Goal: Check status: Check status

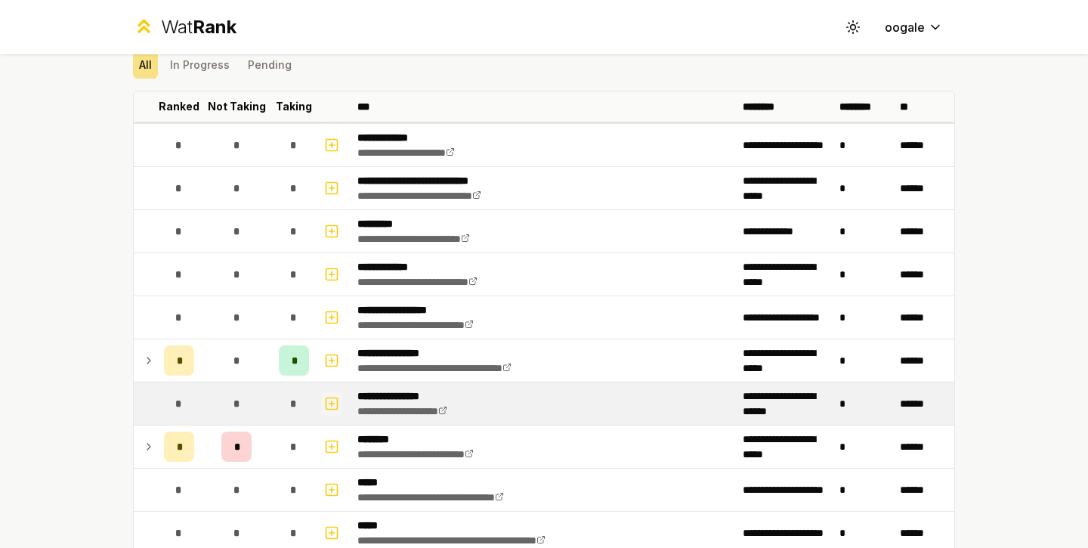
scroll to position [119, 0]
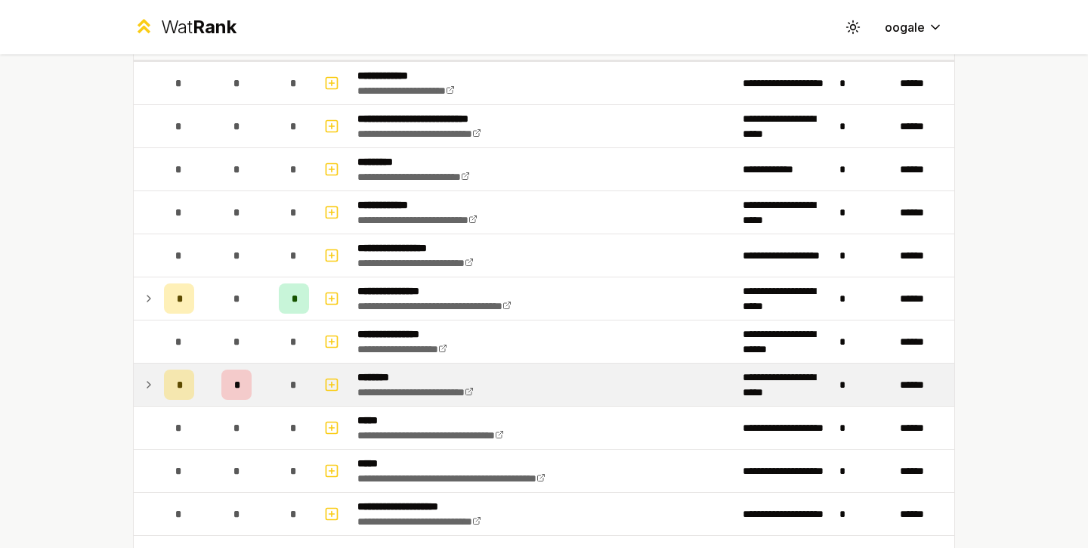
click at [237, 394] on div "*" at bounding box center [236, 385] width 30 height 30
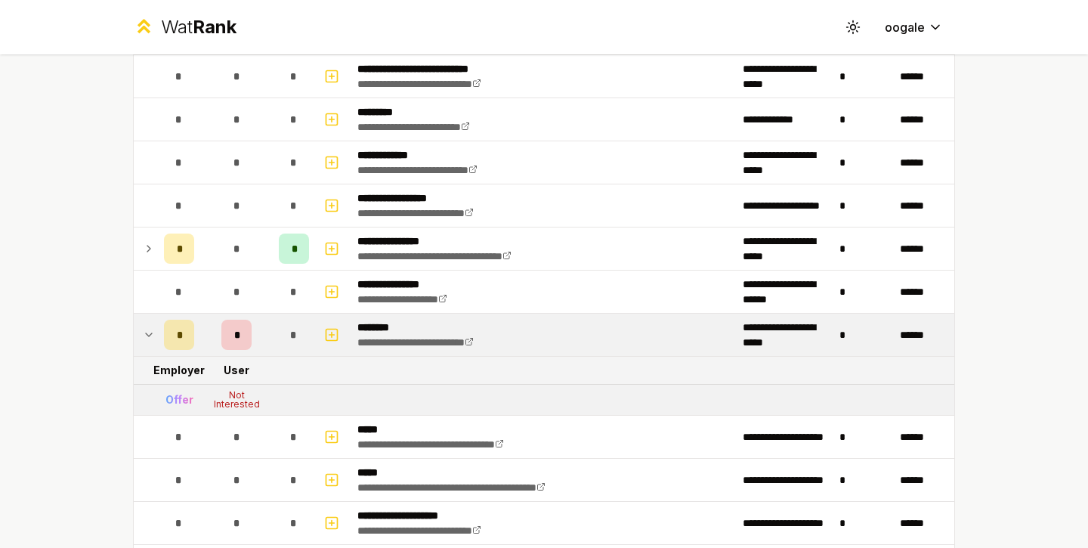
scroll to position [184, 0]
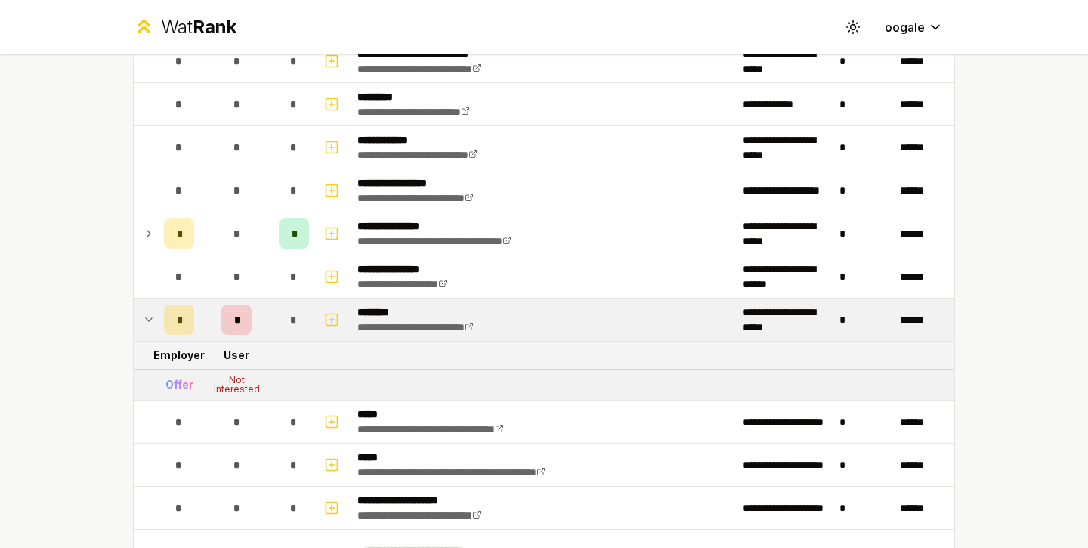
click at [209, 336] on td "*" at bounding box center [236, 320] width 73 height 42
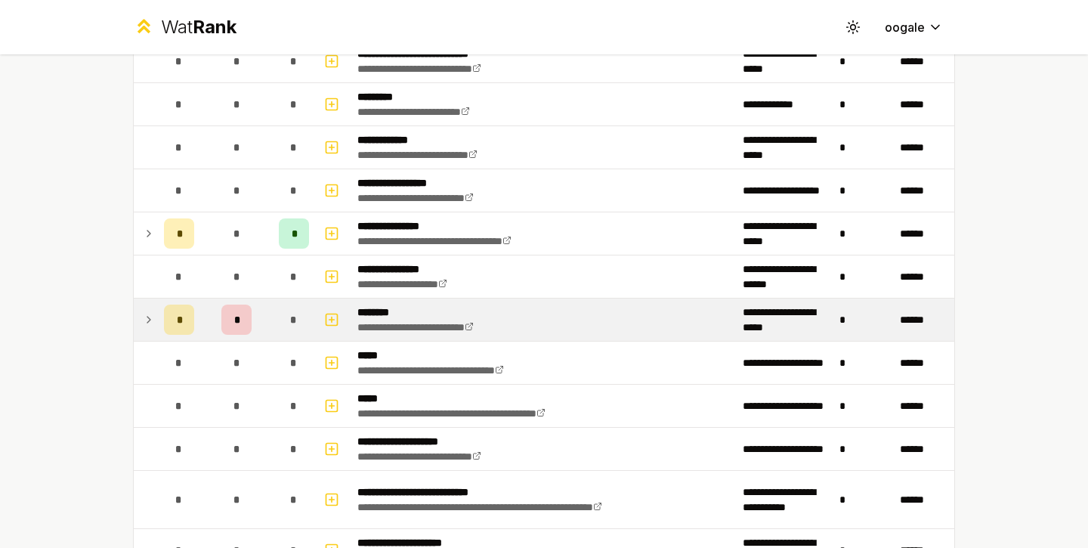
click at [209, 336] on td "*" at bounding box center [236, 320] width 73 height 42
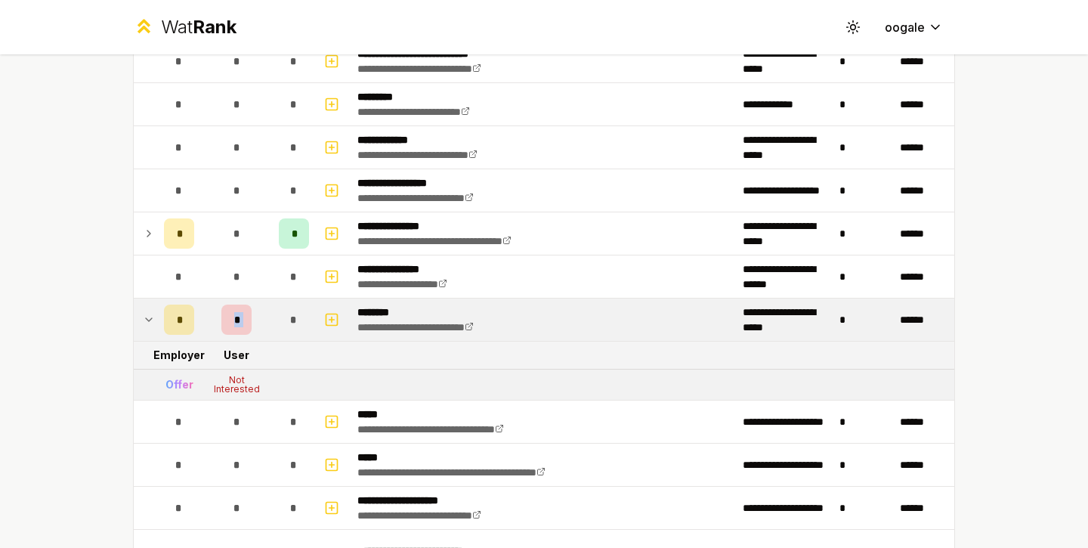
click at [209, 336] on td "*" at bounding box center [236, 320] width 73 height 42
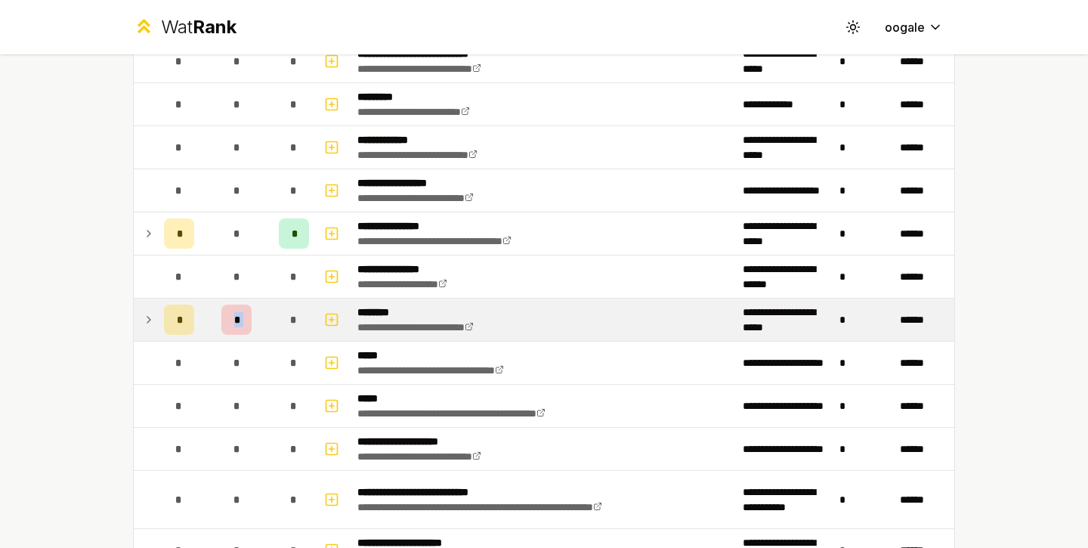
click at [209, 336] on td "*" at bounding box center [236, 320] width 73 height 42
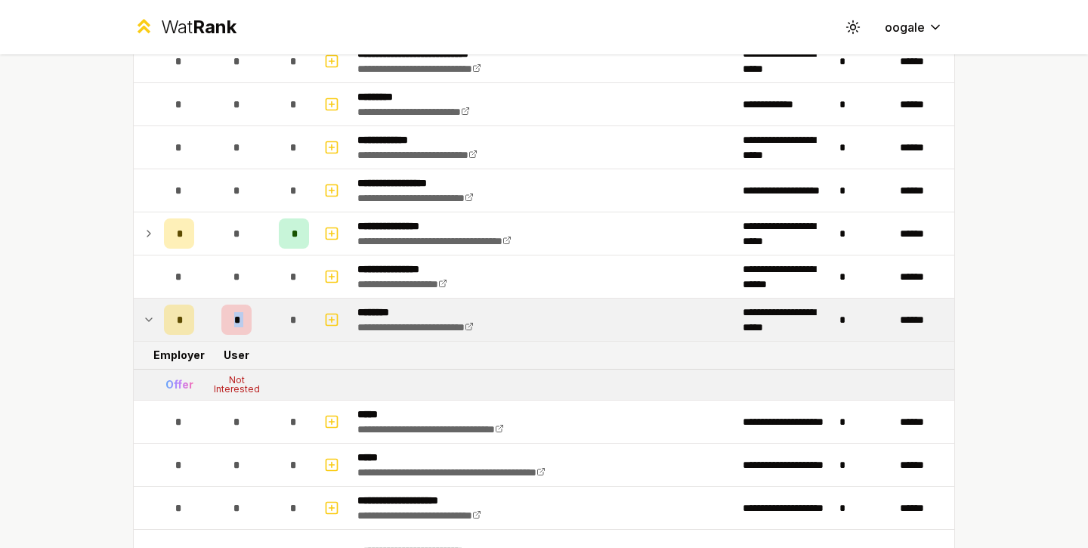
click at [209, 336] on td "*" at bounding box center [236, 320] width 73 height 42
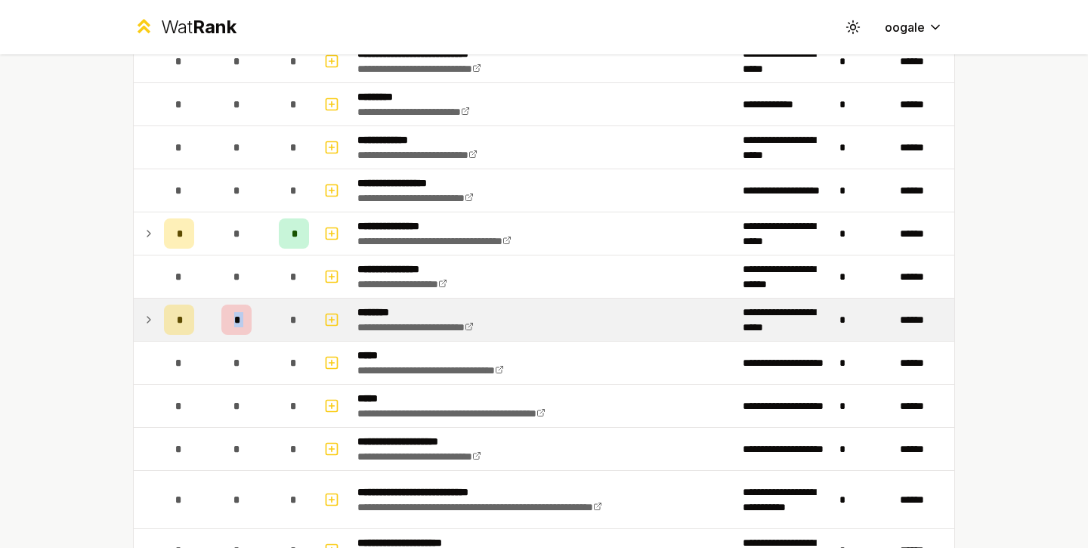
click at [209, 336] on td "*" at bounding box center [236, 320] width 73 height 42
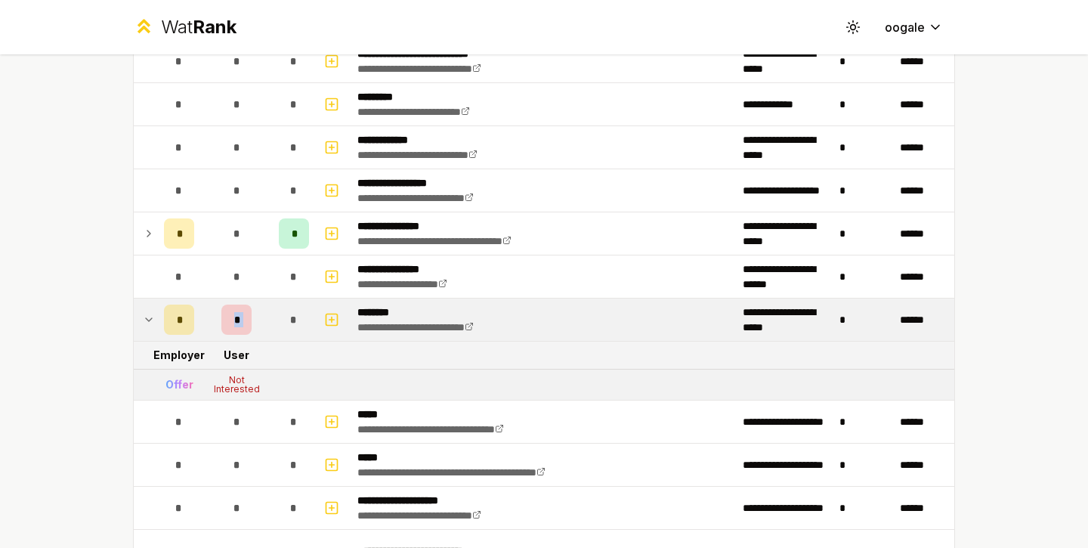
click at [209, 336] on td "*" at bounding box center [236, 320] width 73 height 42
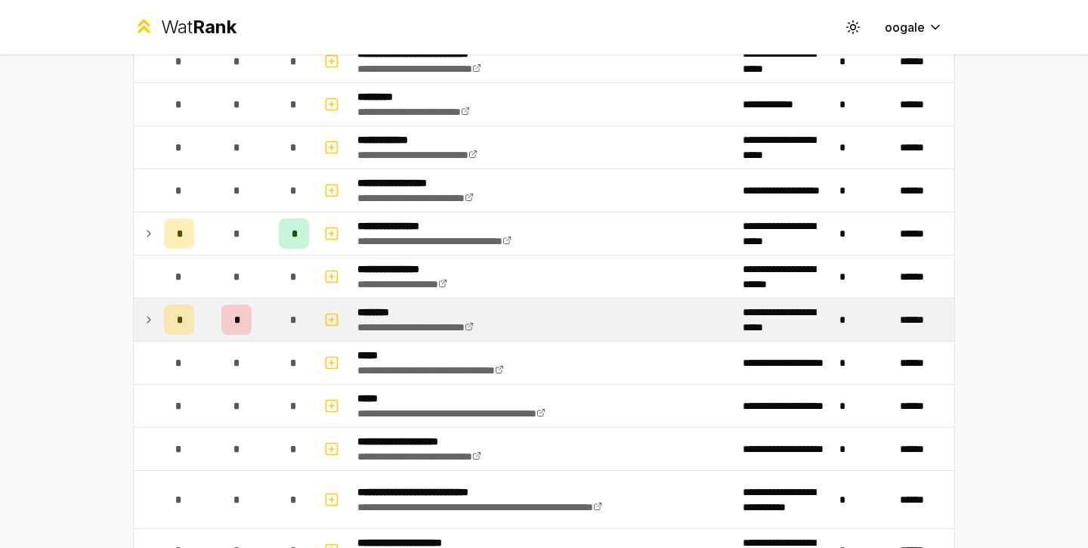
click at [134, 335] on td at bounding box center [146, 320] width 24 height 42
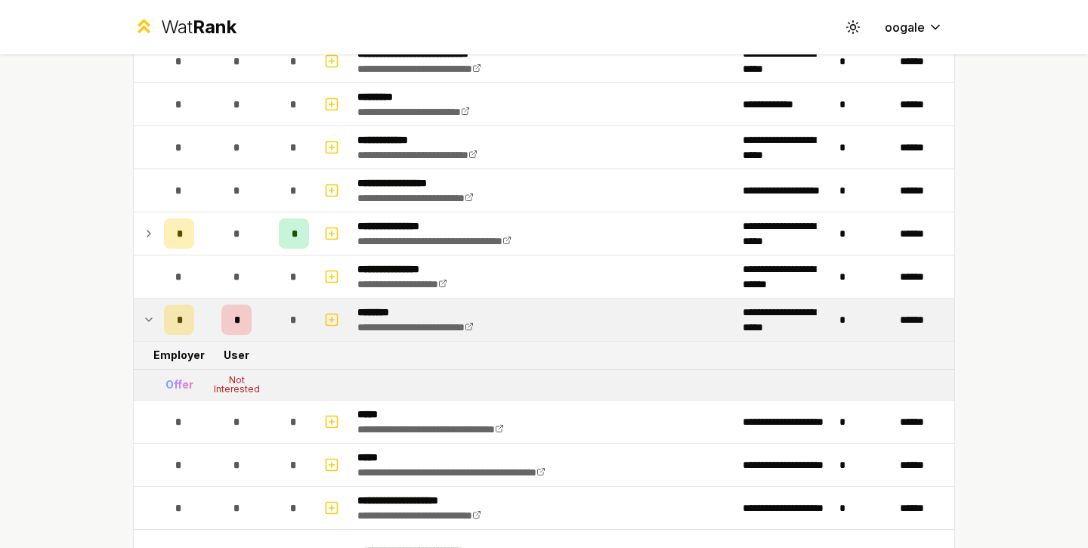
click at [138, 329] on td at bounding box center [146, 320] width 24 height 42
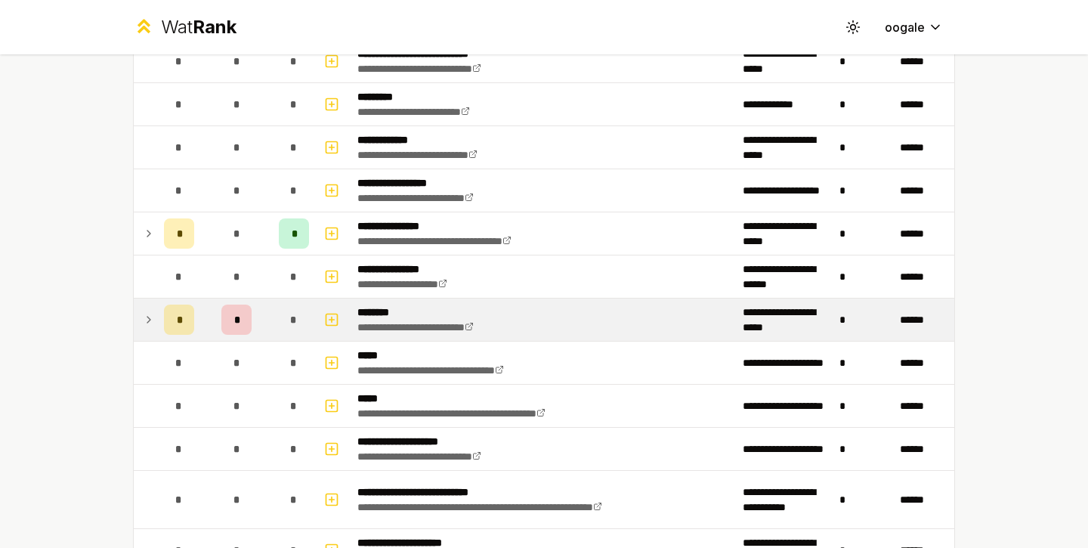
click at [138, 329] on td at bounding box center [146, 320] width 24 height 42
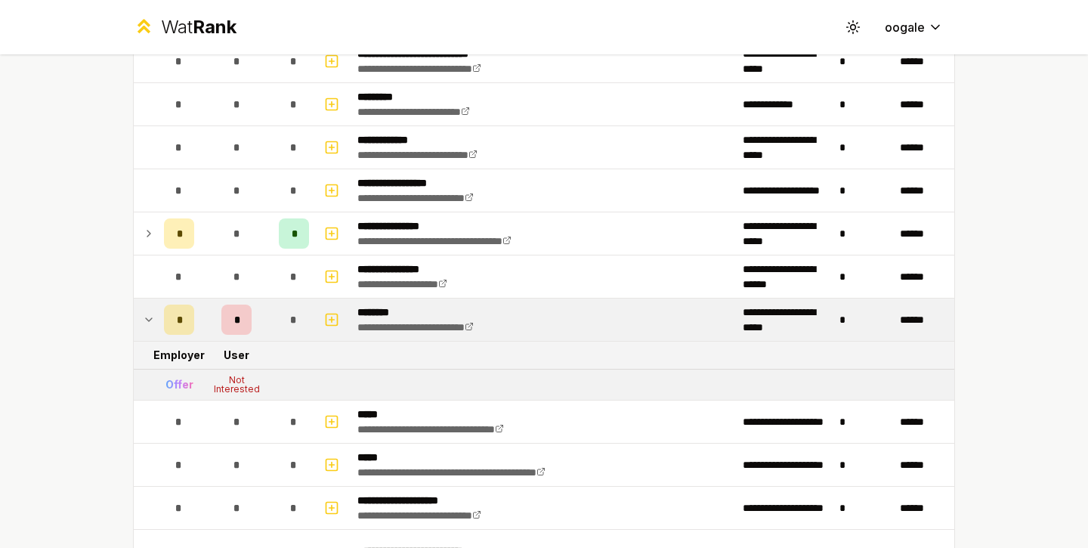
click at [189, 379] on div "Offer" at bounding box center [180, 384] width 28 height 15
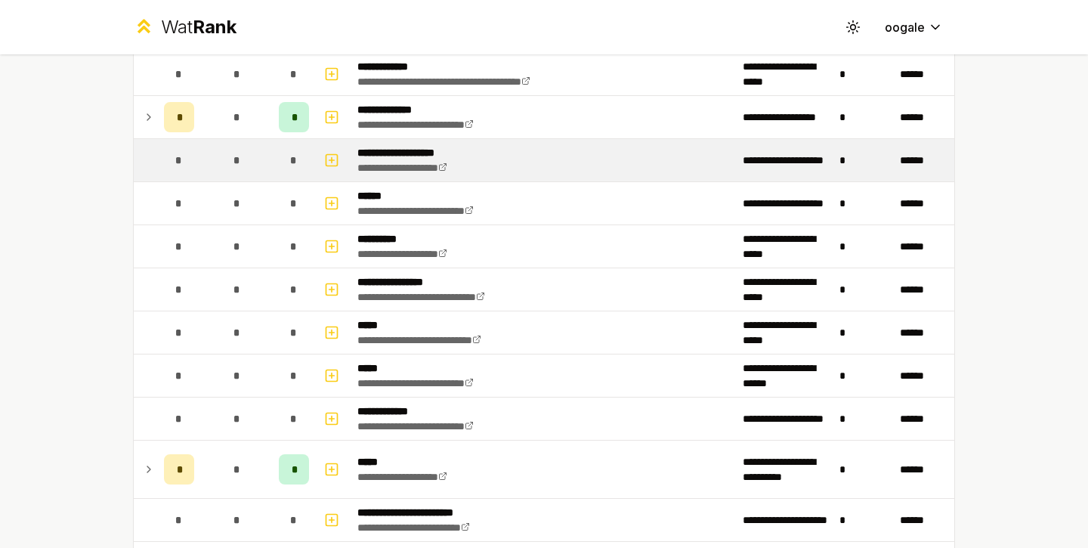
scroll to position [809, 0]
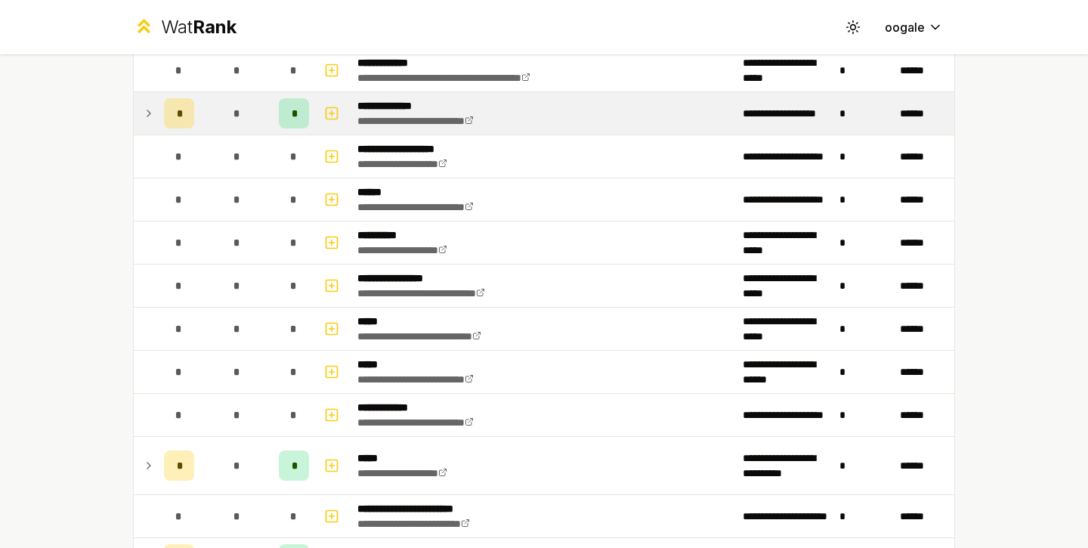
click at [232, 122] on div "*" at bounding box center [236, 113] width 30 height 30
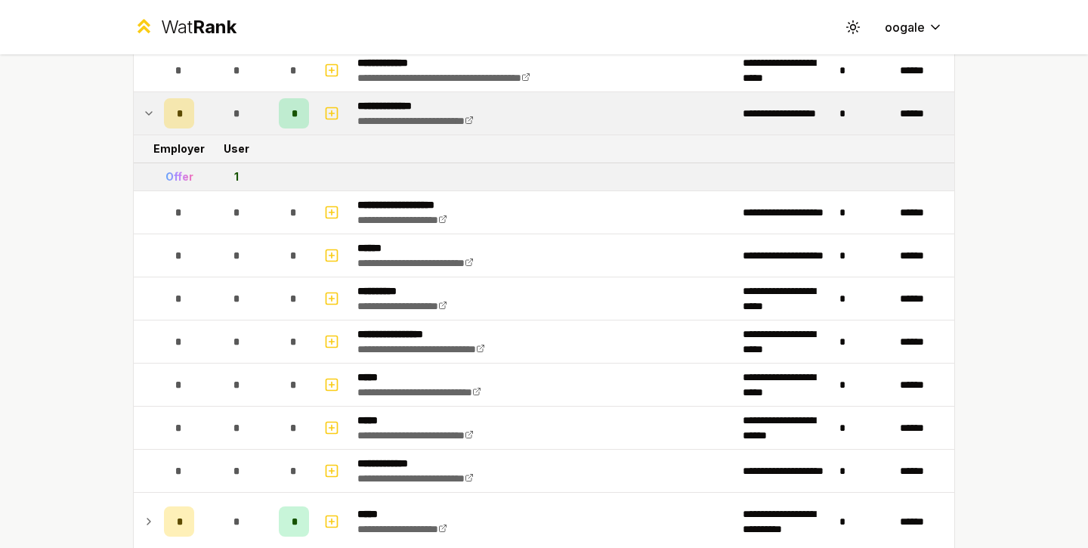
click at [232, 122] on div "*" at bounding box center [236, 113] width 30 height 30
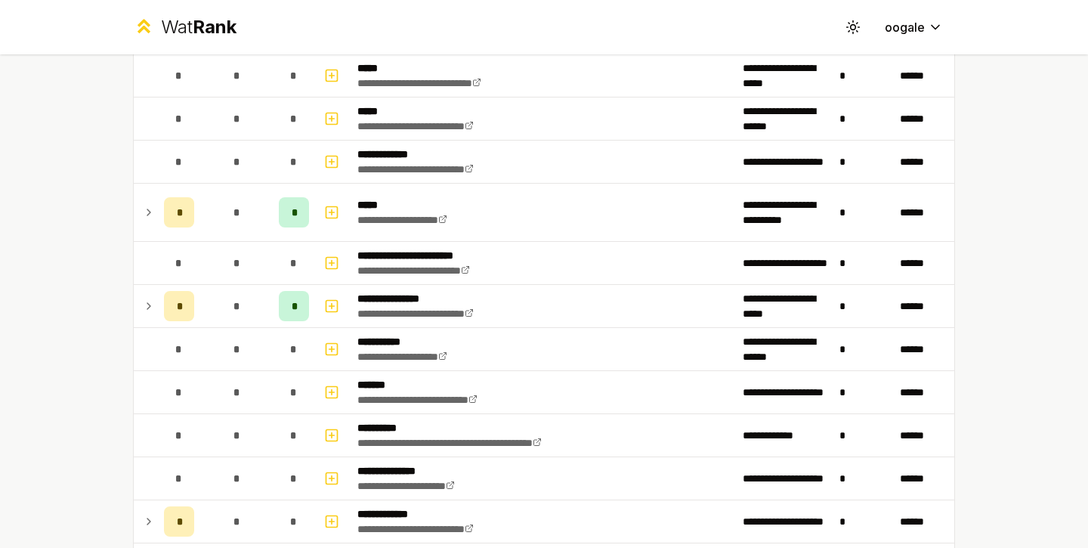
scroll to position [1110, 0]
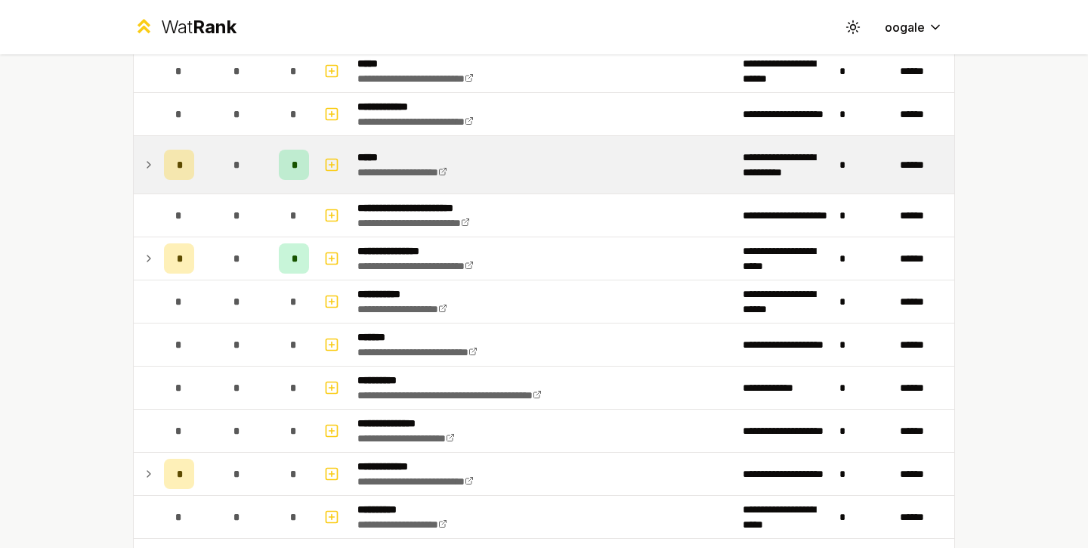
click at [227, 149] on td "*" at bounding box center [236, 164] width 73 height 57
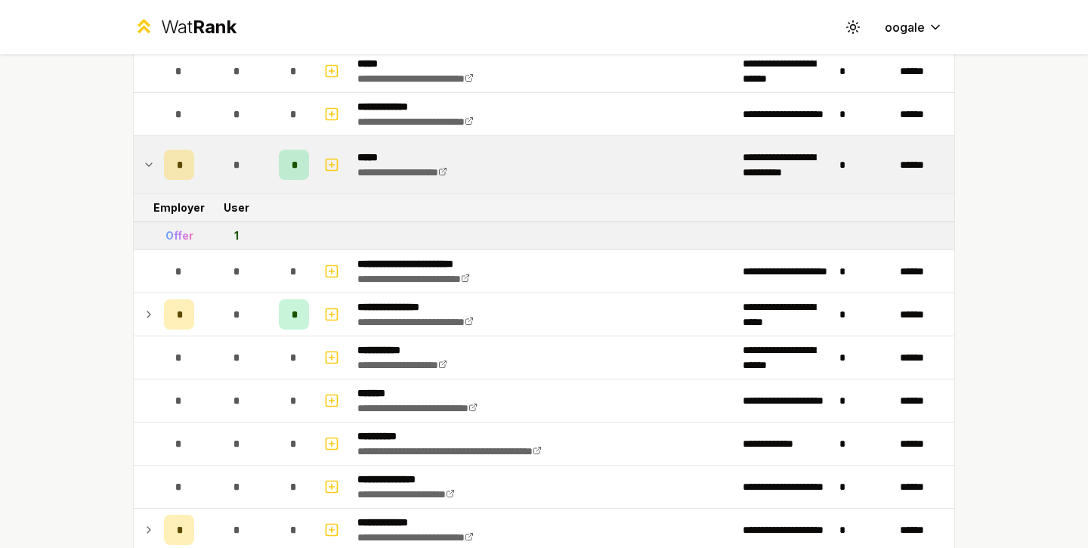
click at [227, 149] on td "*" at bounding box center [236, 164] width 73 height 57
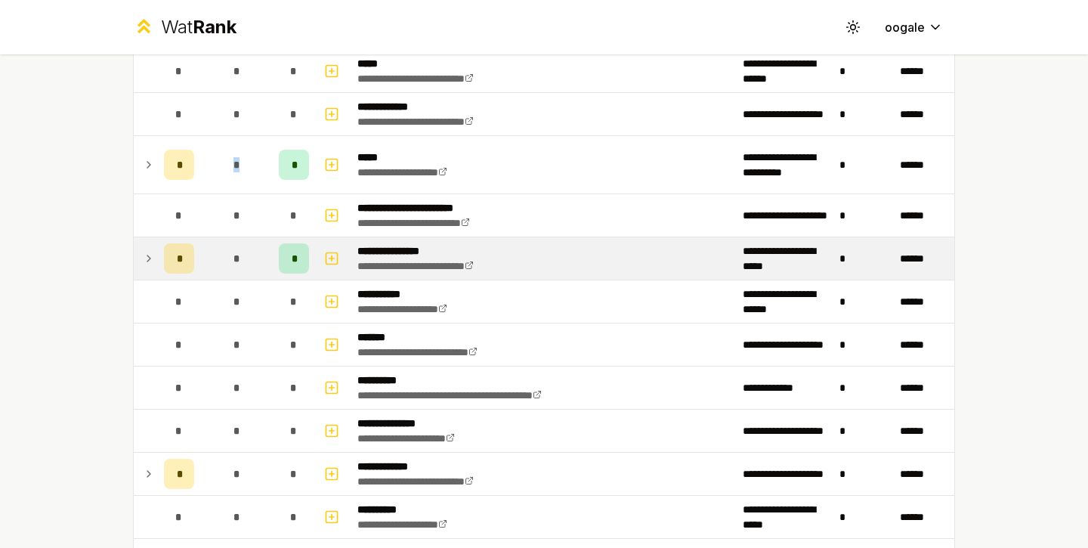
click at [231, 272] on div "*" at bounding box center [236, 258] width 30 height 30
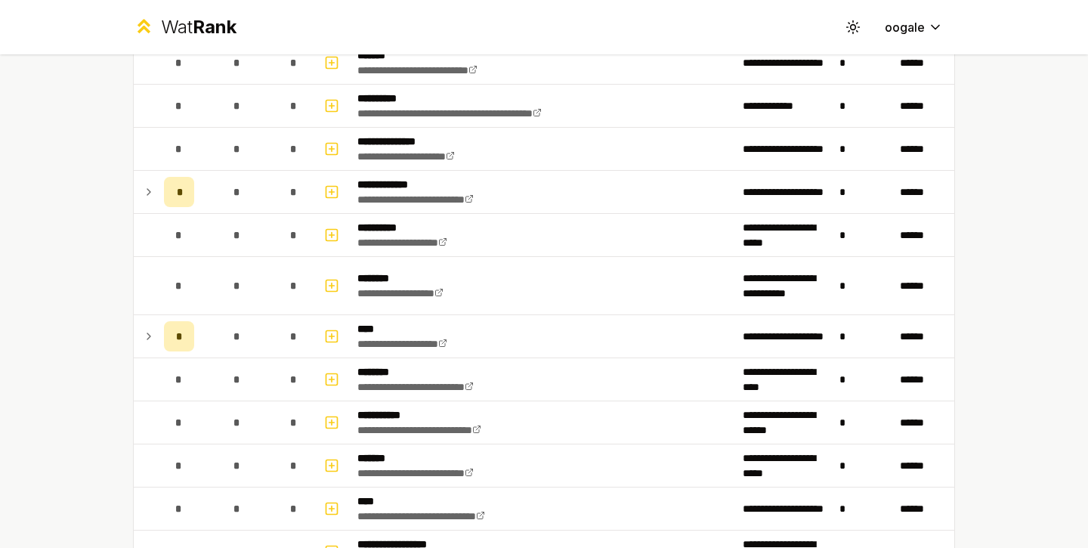
scroll to position [1450, 0]
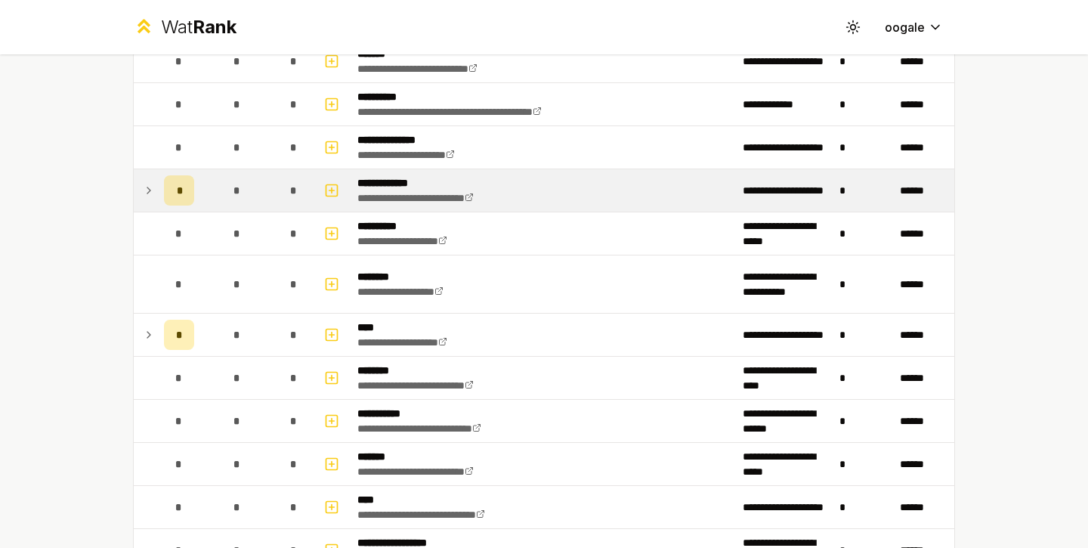
click at [235, 209] on td "*" at bounding box center [236, 190] width 73 height 42
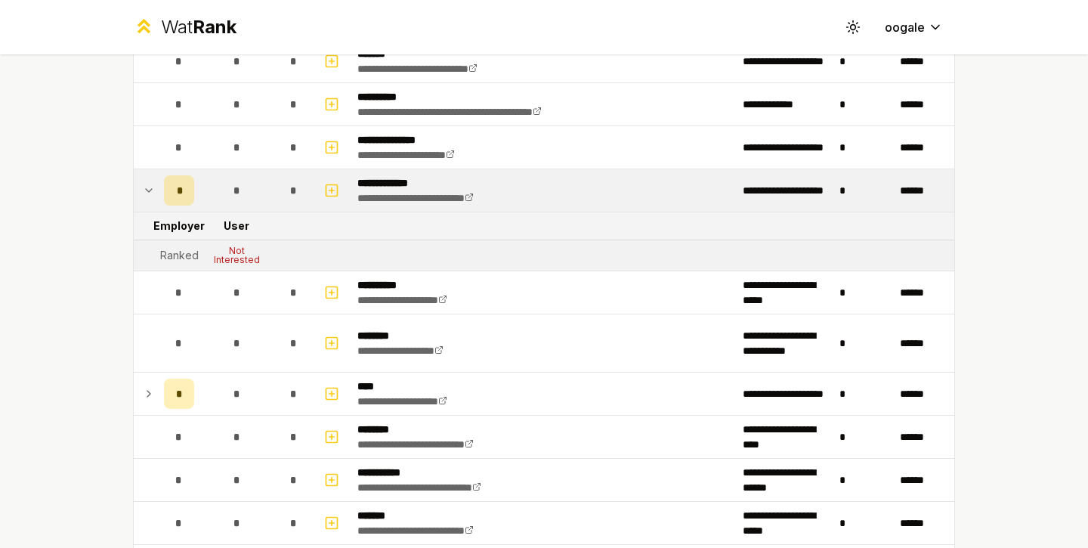
click at [235, 209] on td "*" at bounding box center [236, 190] width 73 height 42
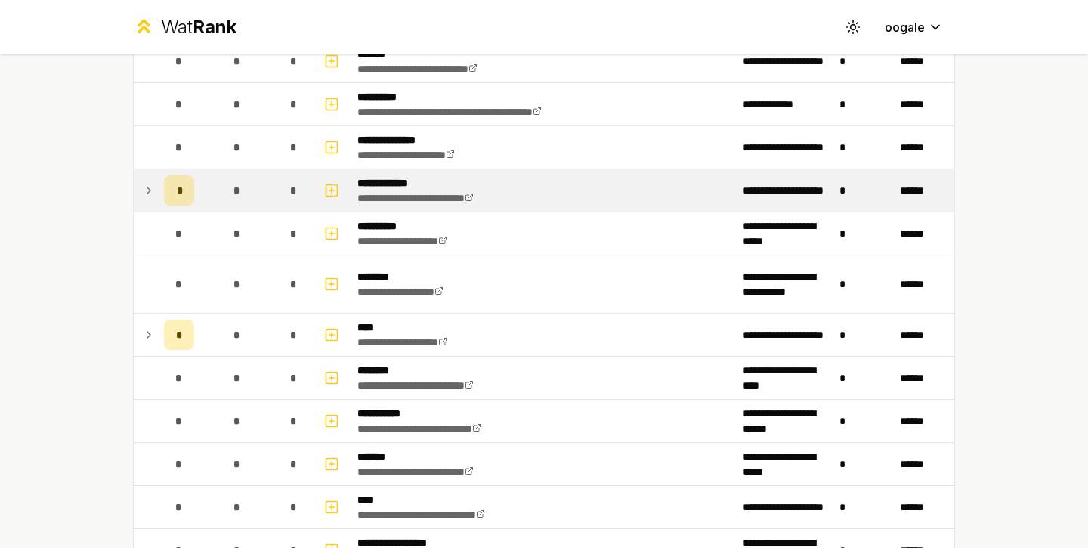
click at [235, 209] on td "*" at bounding box center [236, 190] width 73 height 42
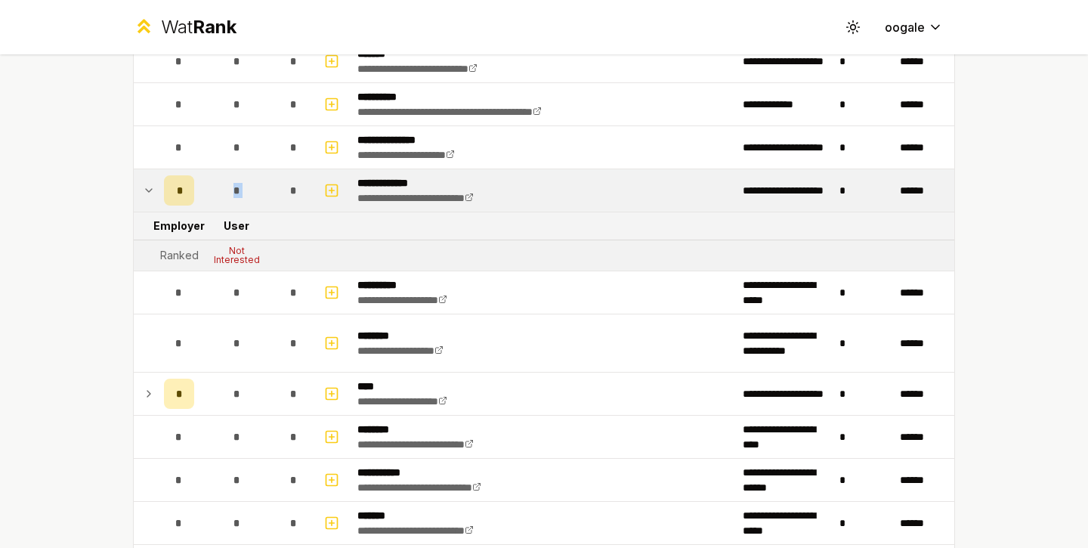
click at [235, 209] on td "*" at bounding box center [236, 190] width 73 height 42
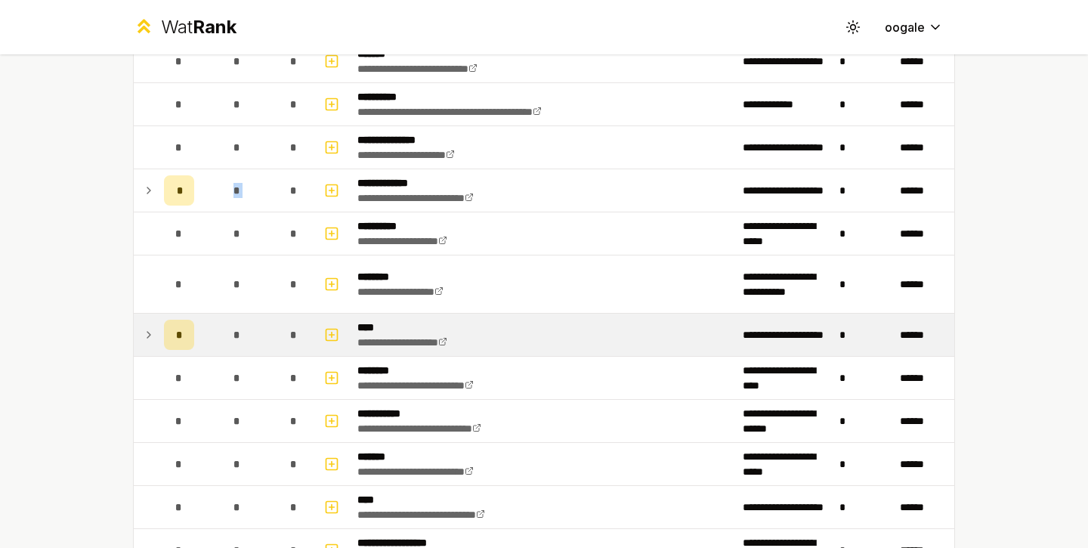
click at [225, 323] on div "*" at bounding box center [236, 335] width 30 height 30
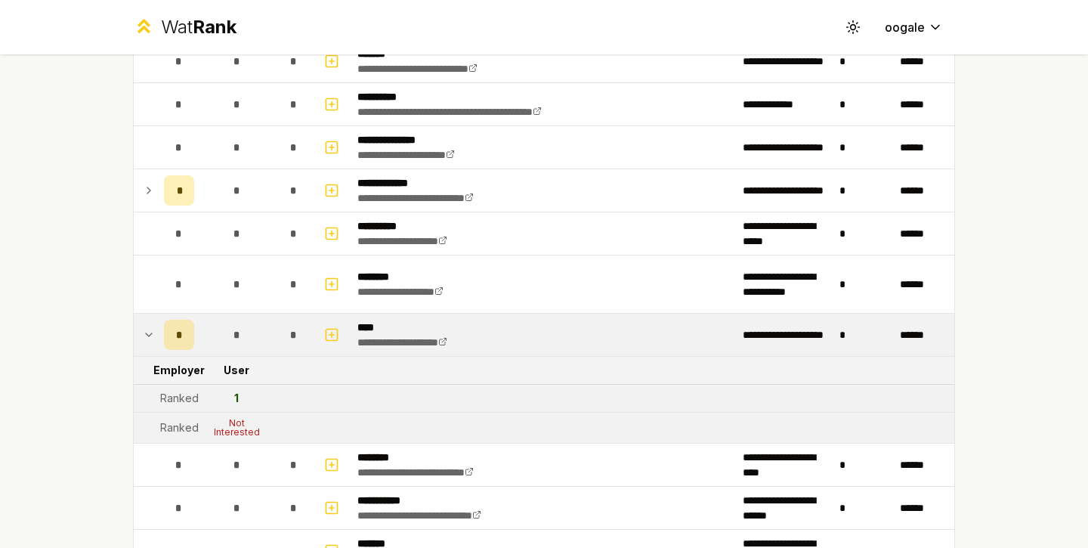
click at [225, 323] on div "*" at bounding box center [236, 335] width 30 height 30
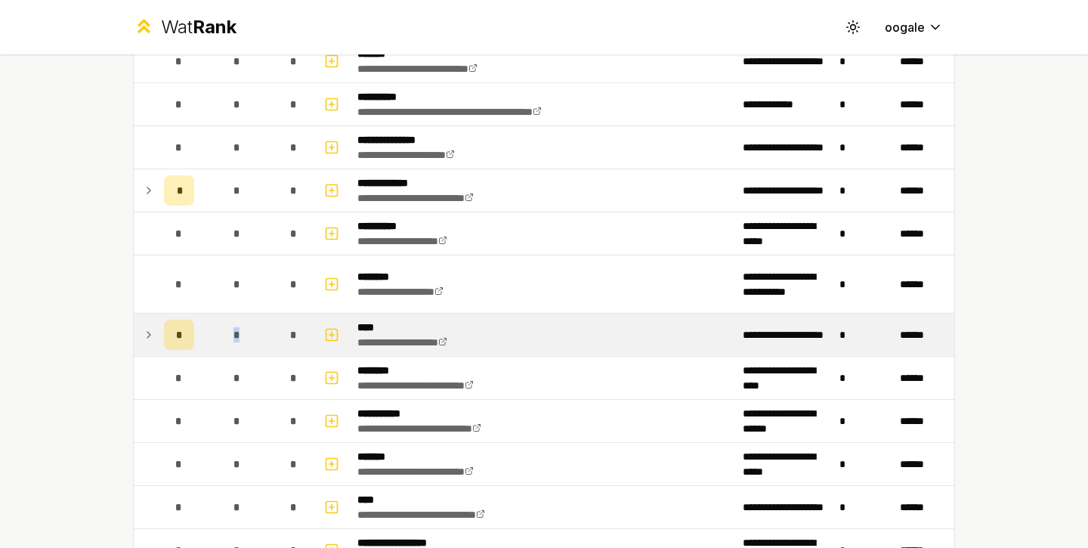
click at [225, 323] on div "*" at bounding box center [236, 335] width 30 height 30
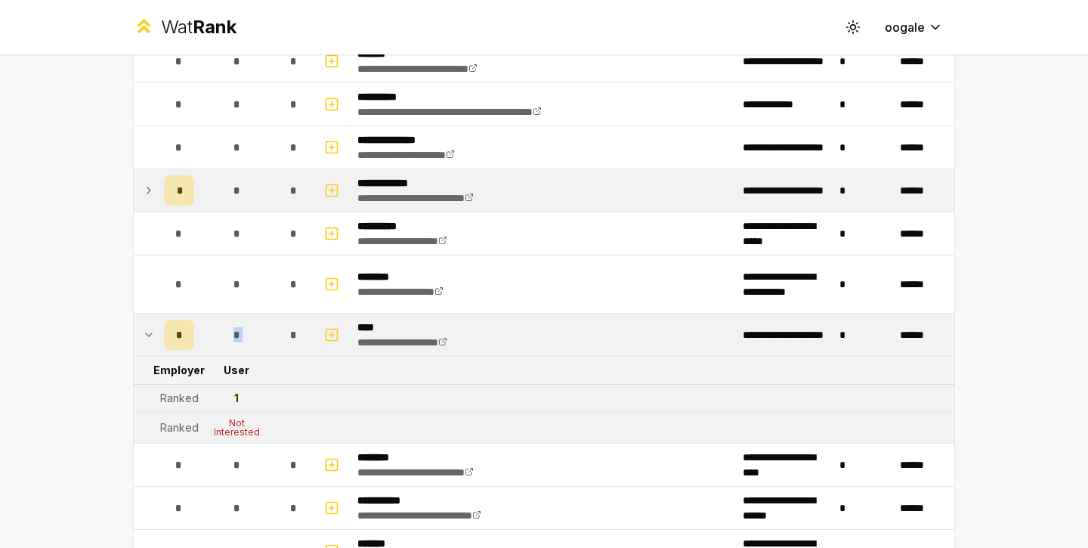
click at [248, 200] on div "*" at bounding box center [236, 190] width 30 height 30
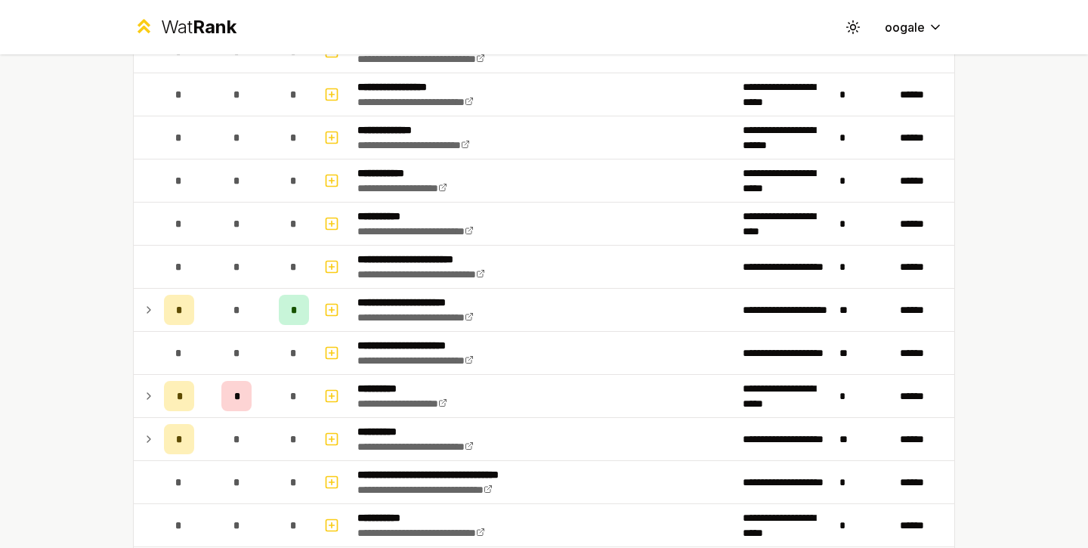
scroll to position [2083, 0]
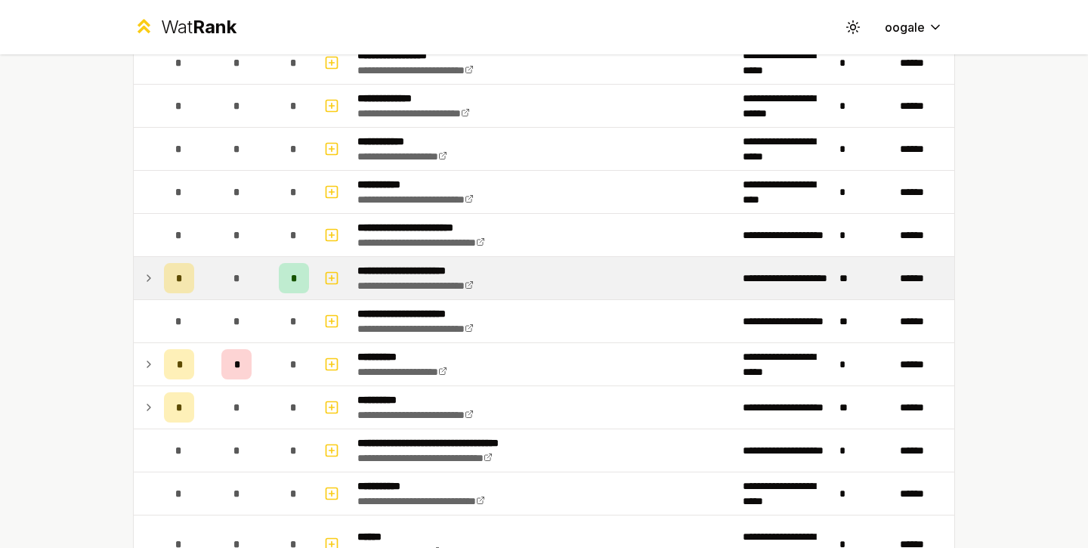
click at [237, 268] on div "*" at bounding box center [236, 278] width 30 height 30
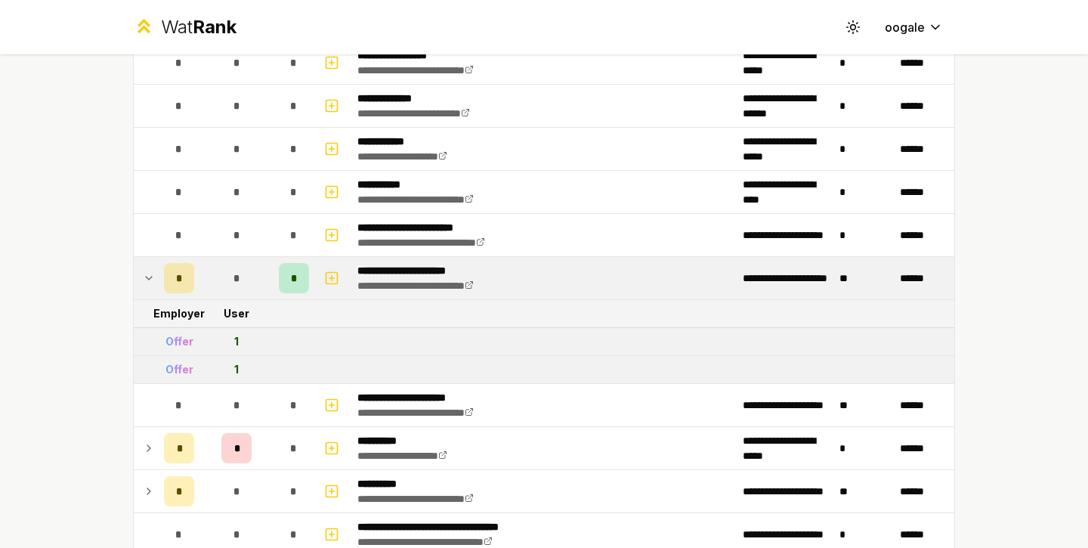
click at [237, 268] on div "*" at bounding box center [236, 278] width 30 height 30
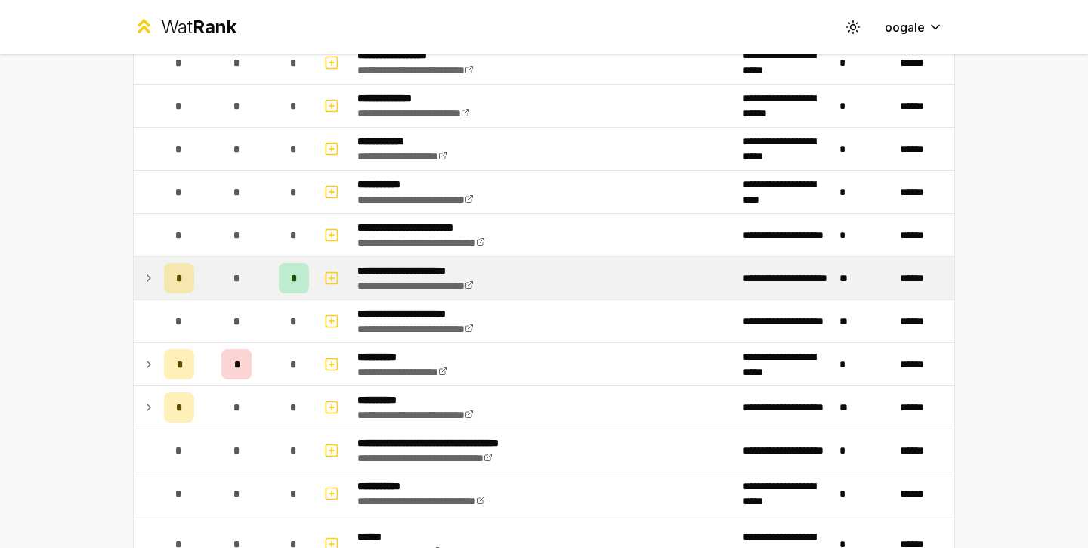
click at [237, 268] on div "*" at bounding box center [236, 278] width 30 height 30
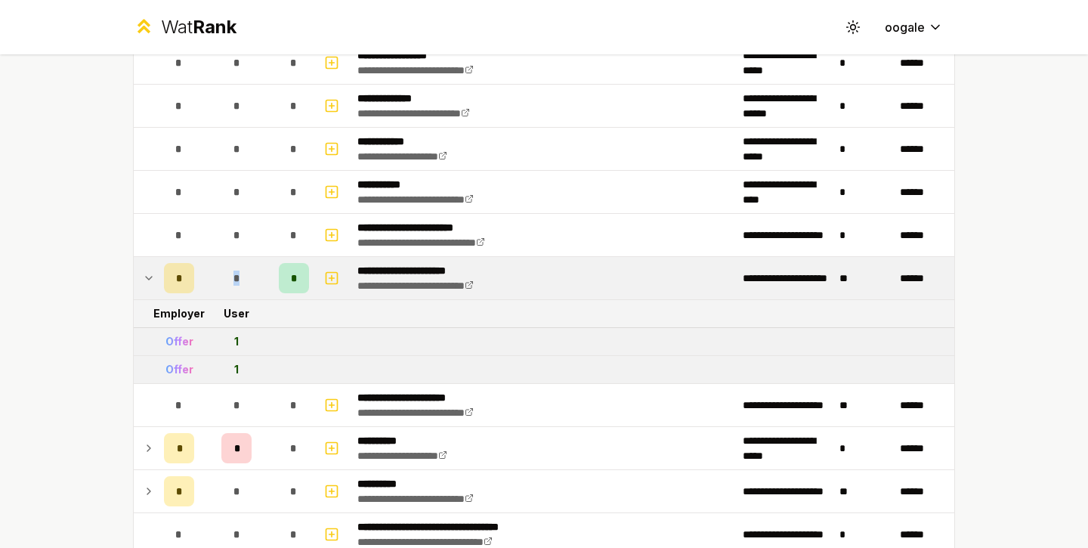
click at [237, 268] on div "*" at bounding box center [236, 278] width 30 height 30
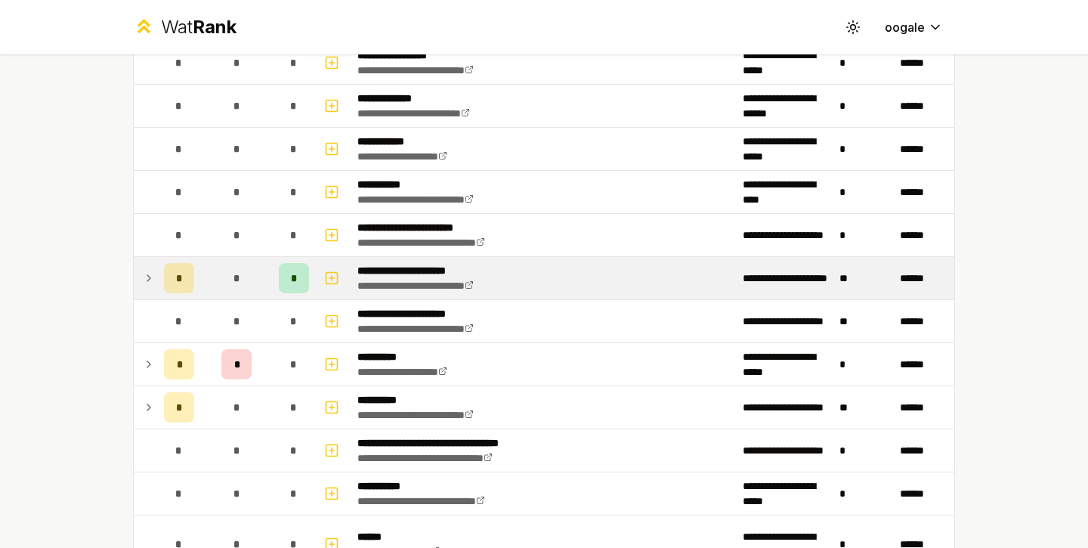
click at [237, 268] on div "*" at bounding box center [236, 278] width 30 height 30
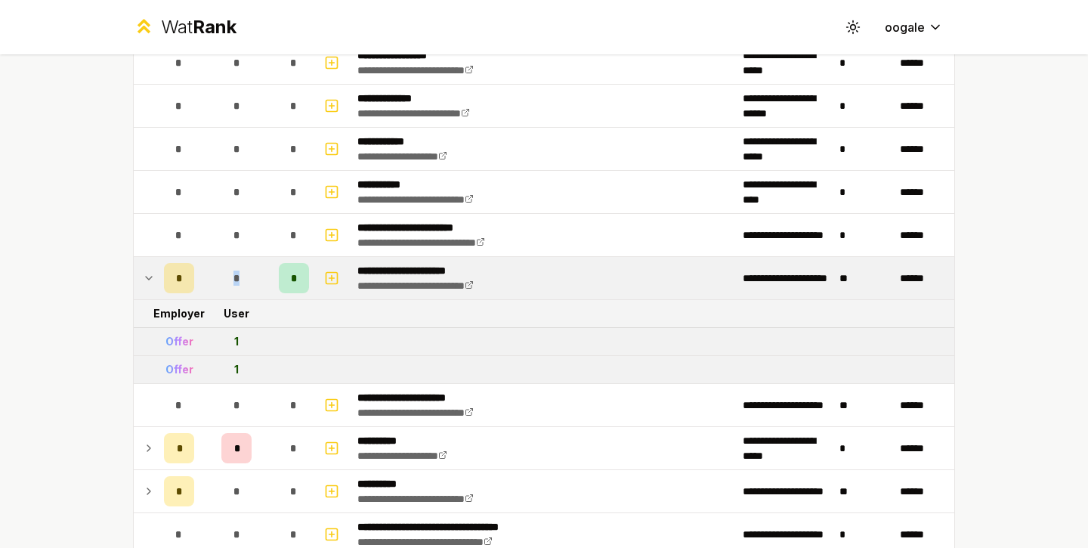
click at [237, 268] on div "*" at bounding box center [236, 278] width 30 height 30
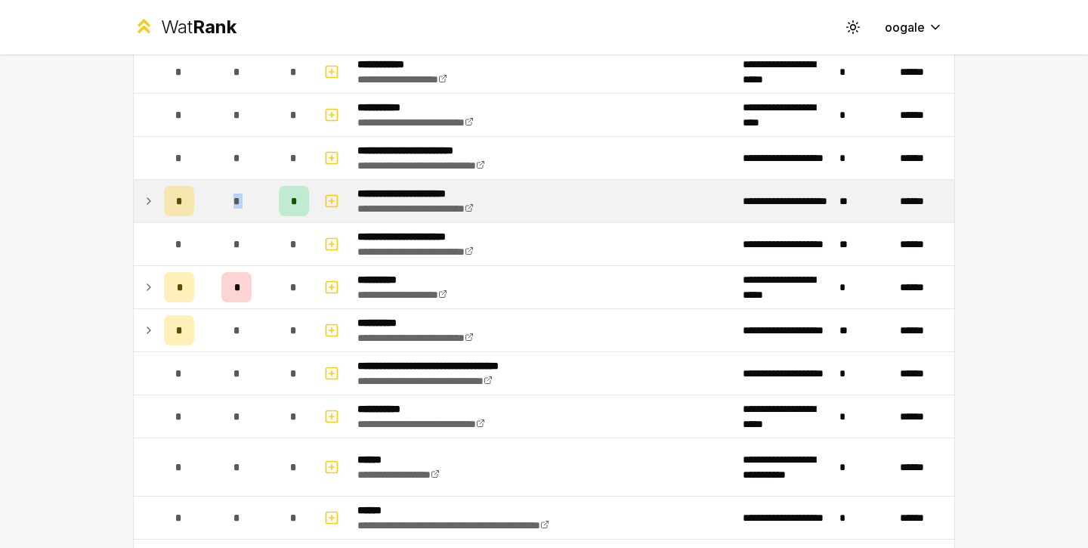
scroll to position [2177, 0]
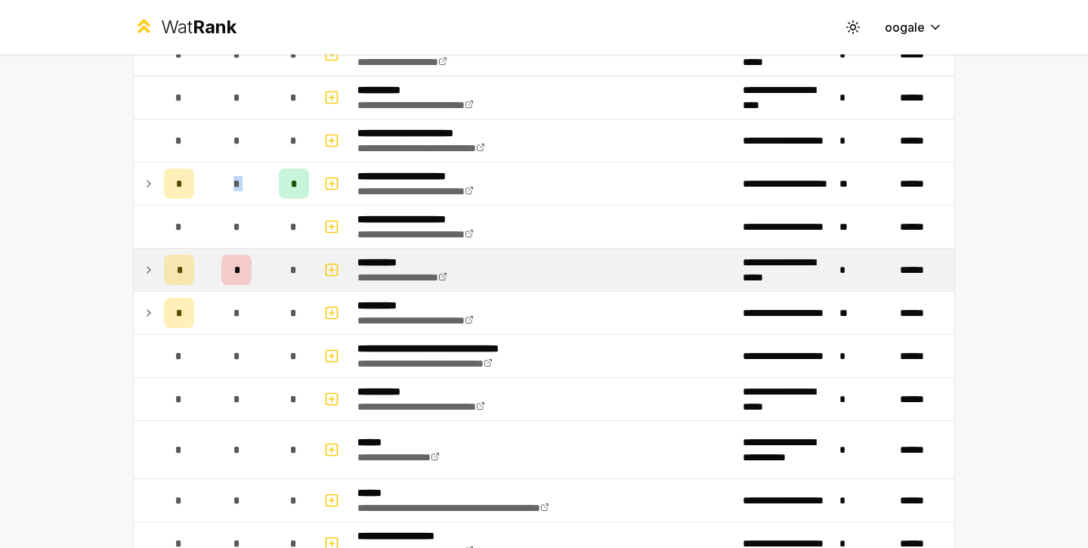
click at [231, 274] on div "*" at bounding box center [236, 270] width 30 height 30
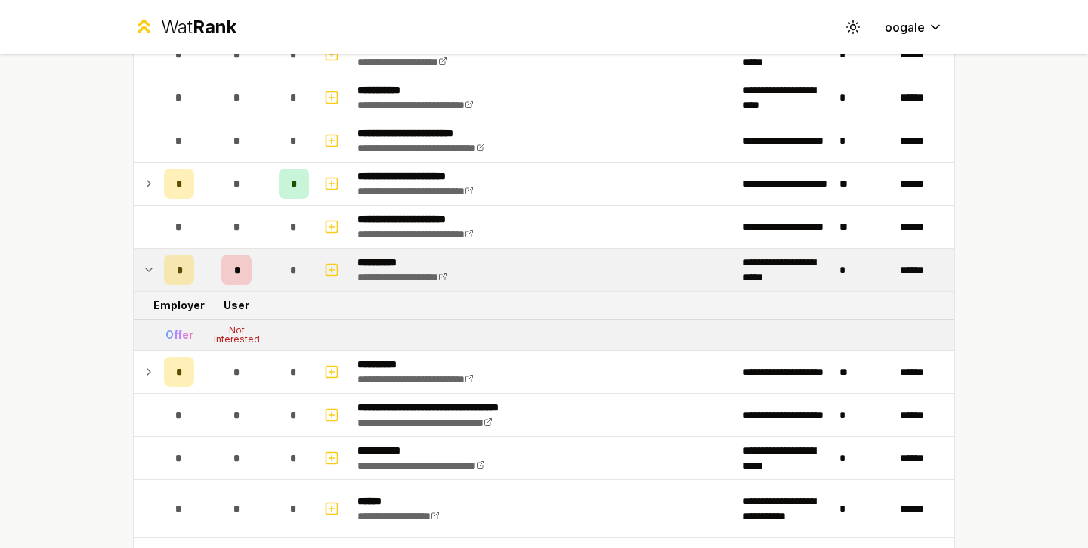
click at [231, 274] on div "*" at bounding box center [236, 270] width 30 height 30
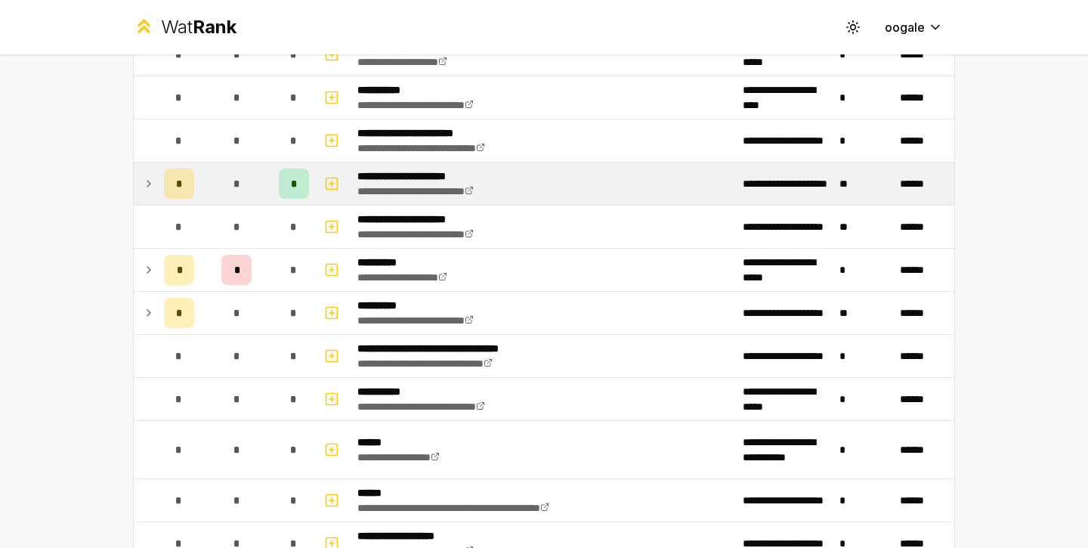
click at [230, 186] on div "*" at bounding box center [236, 184] width 30 height 30
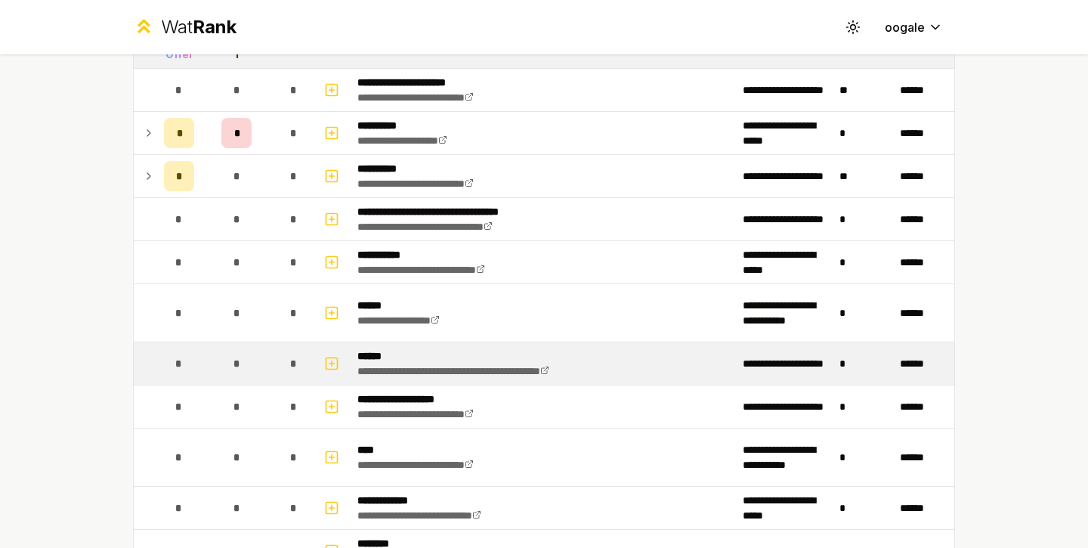
scroll to position [2405, 0]
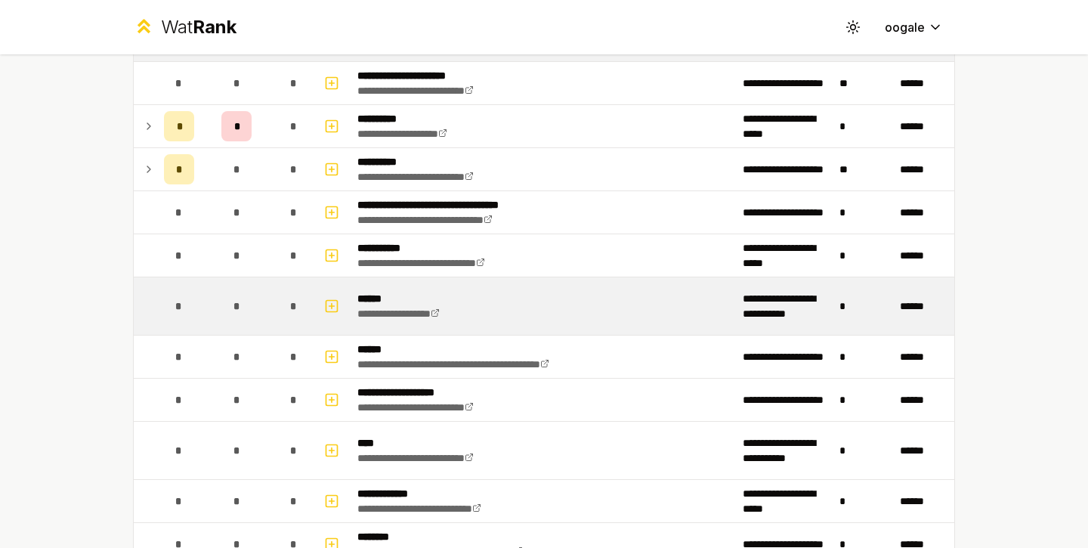
click at [216, 296] on td "*" at bounding box center [236, 305] width 73 height 57
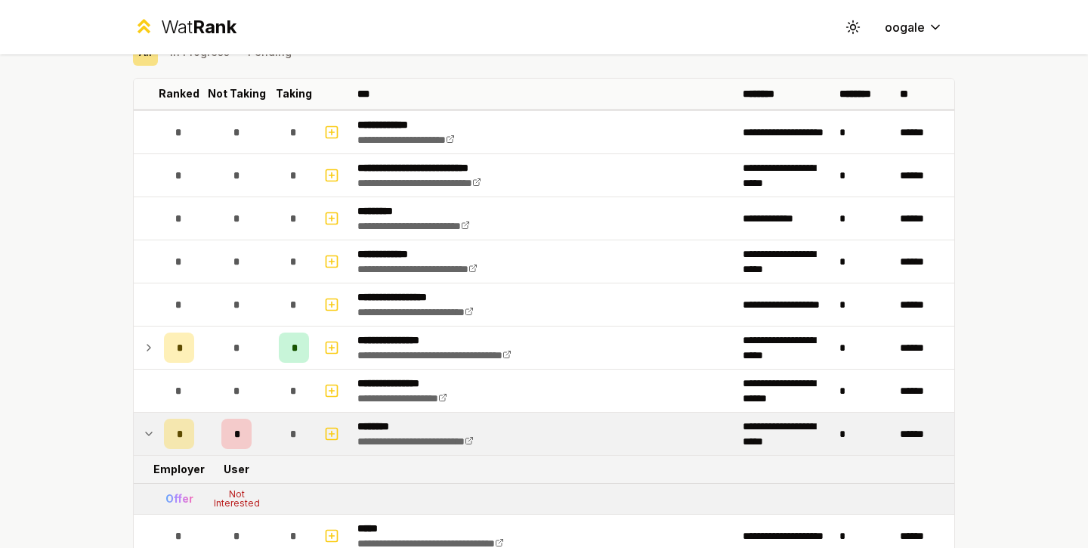
scroll to position [0, 0]
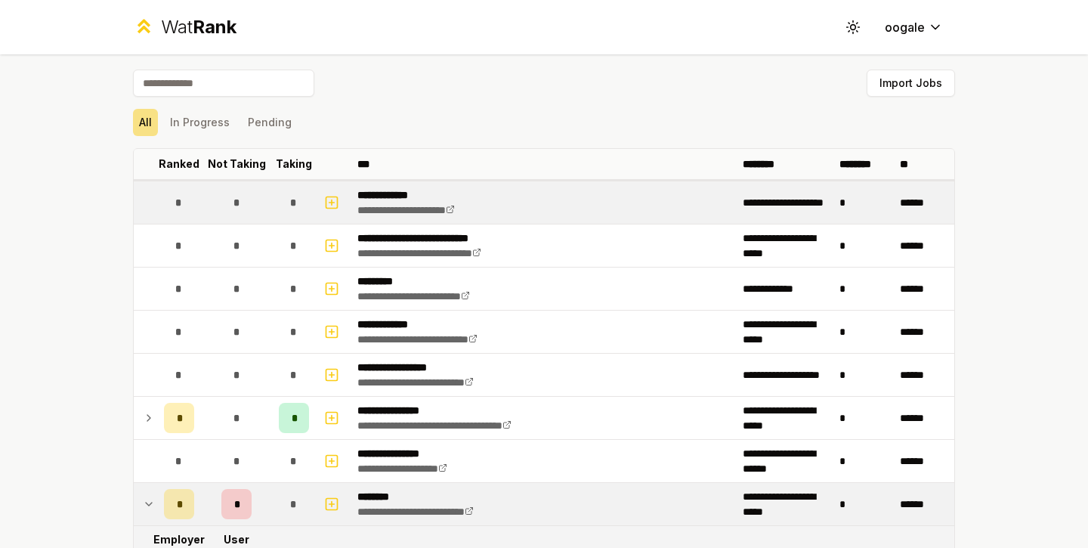
click at [221, 196] on div "*" at bounding box center [236, 202] width 30 height 30
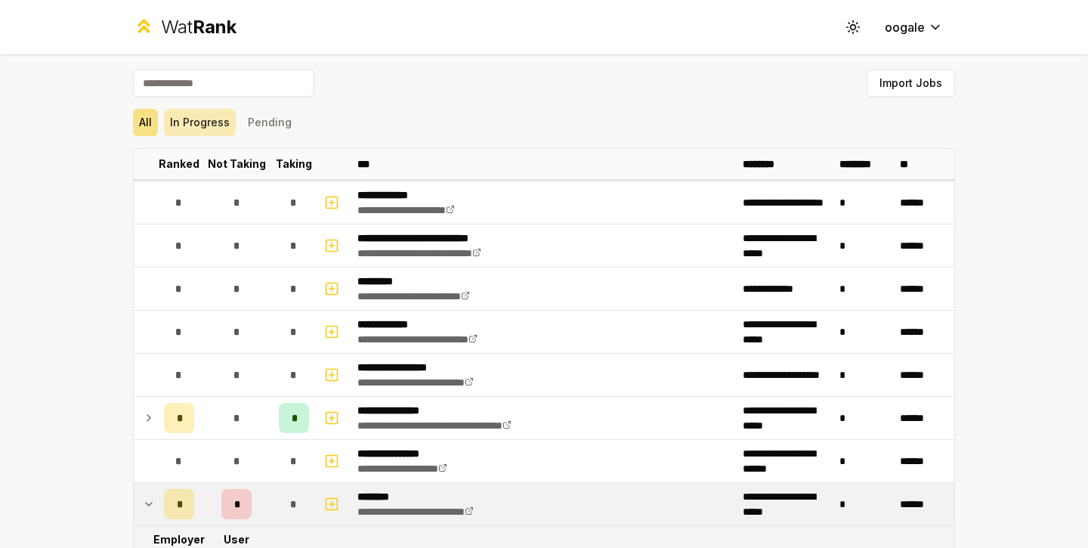
click at [216, 124] on button "In Progress" at bounding box center [200, 122] width 72 height 27
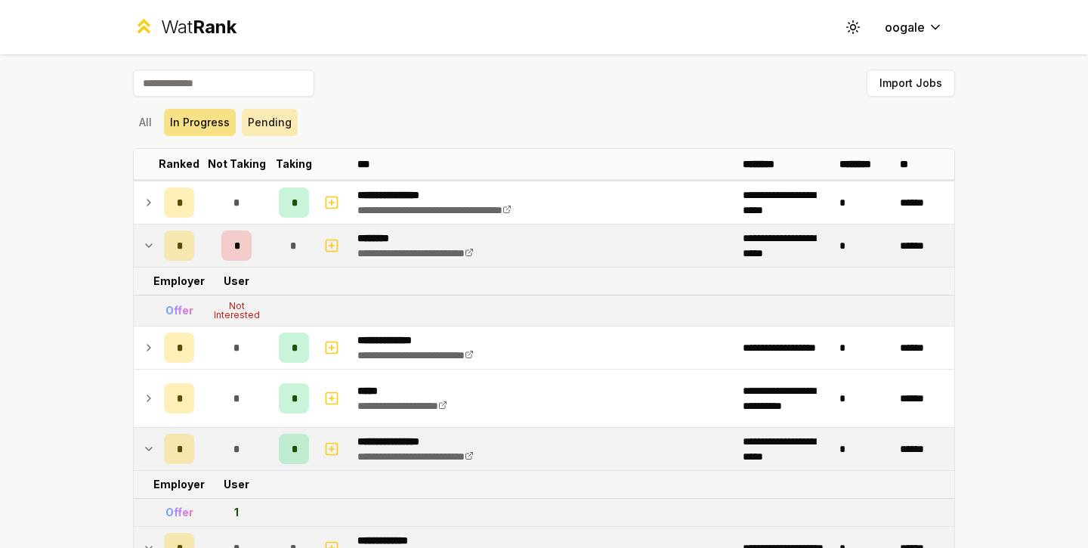
click at [265, 119] on button "Pending" at bounding box center [270, 122] width 56 height 27
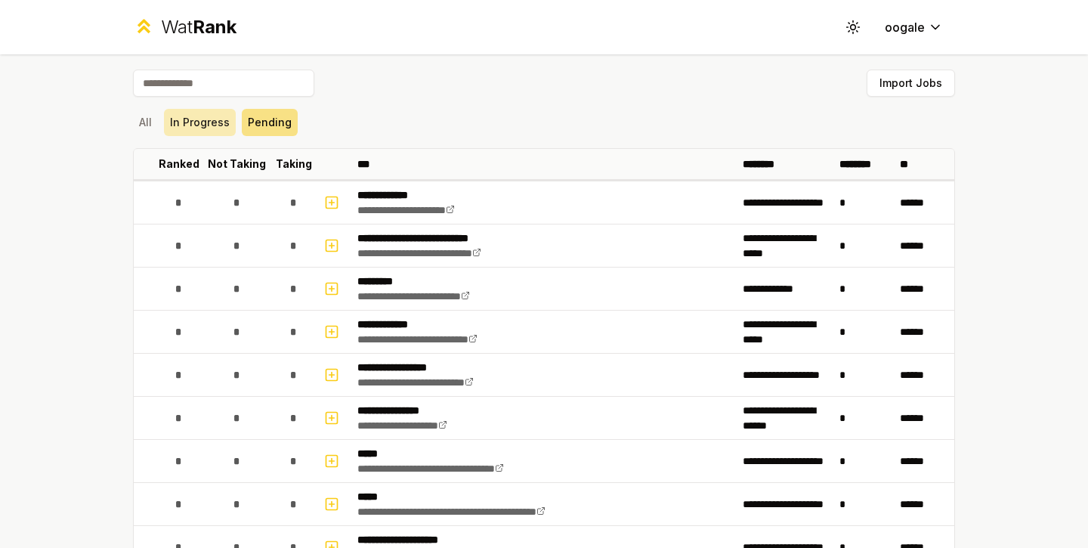
click at [209, 119] on button "In Progress" at bounding box center [200, 122] width 72 height 27
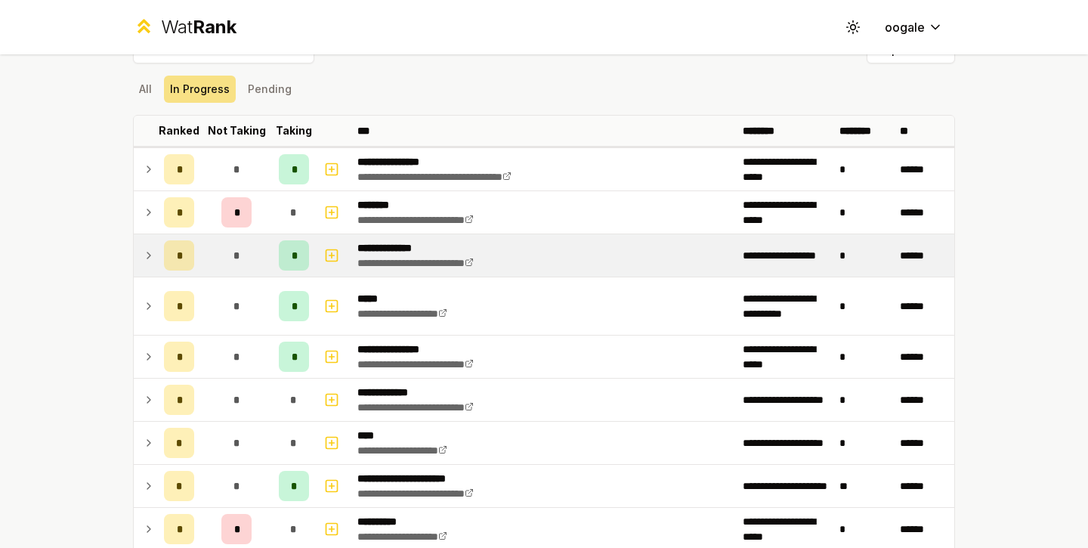
scroll to position [16, 0]
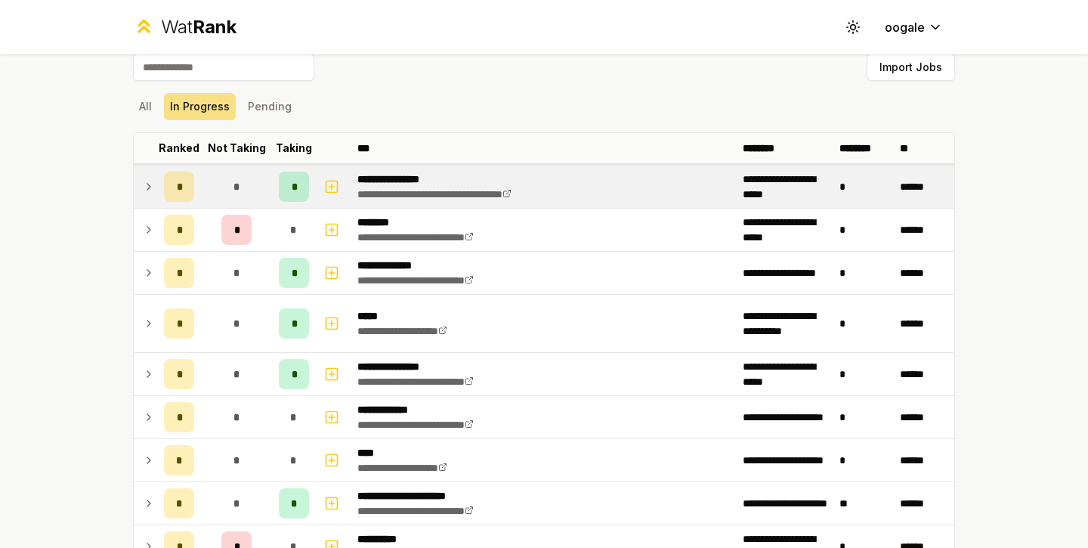
click at [195, 179] on td "*" at bounding box center [179, 187] width 42 height 42
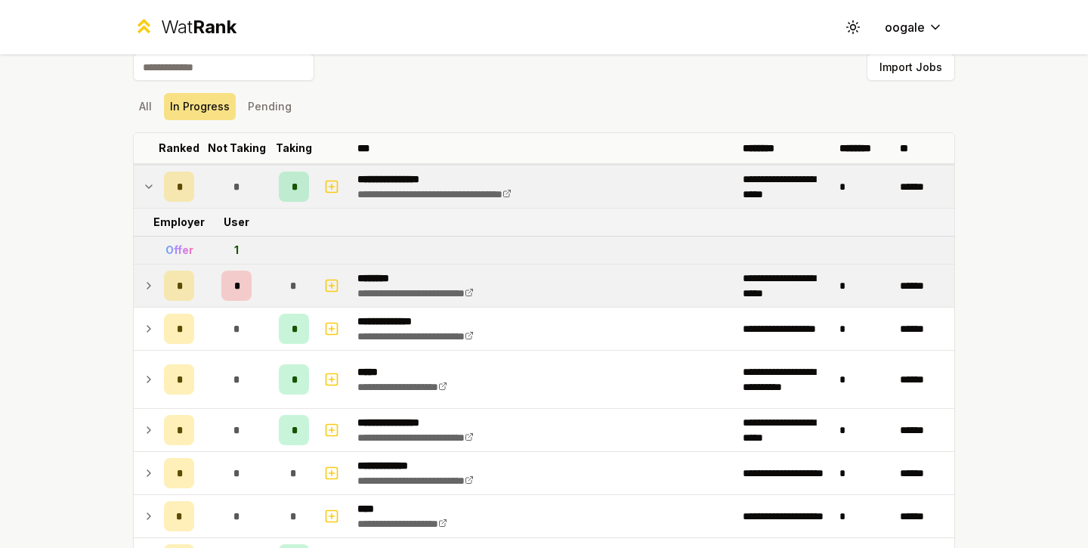
click at [182, 286] on div "*" at bounding box center [179, 286] width 30 height 30
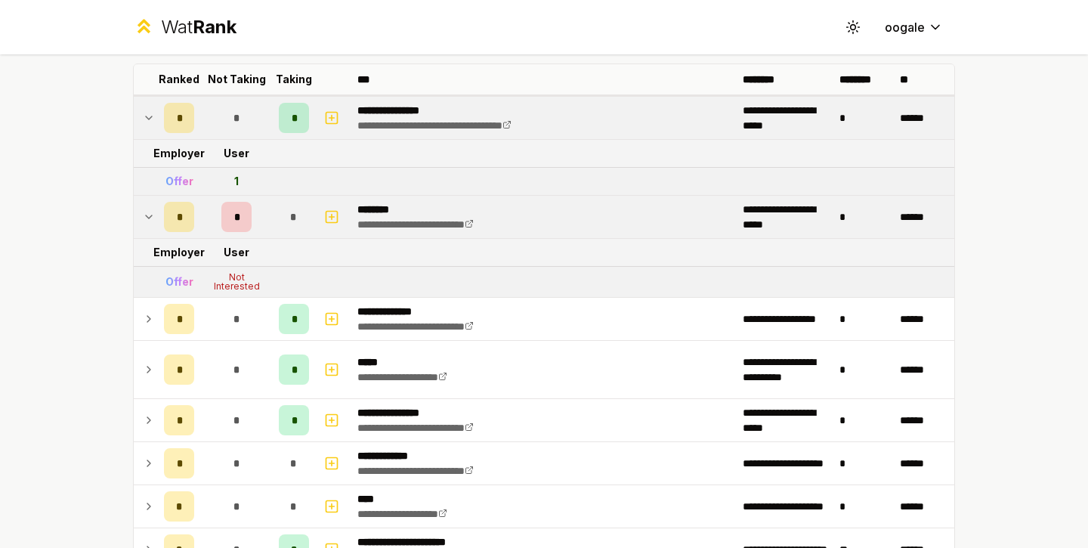
scroll to position [84, 0]
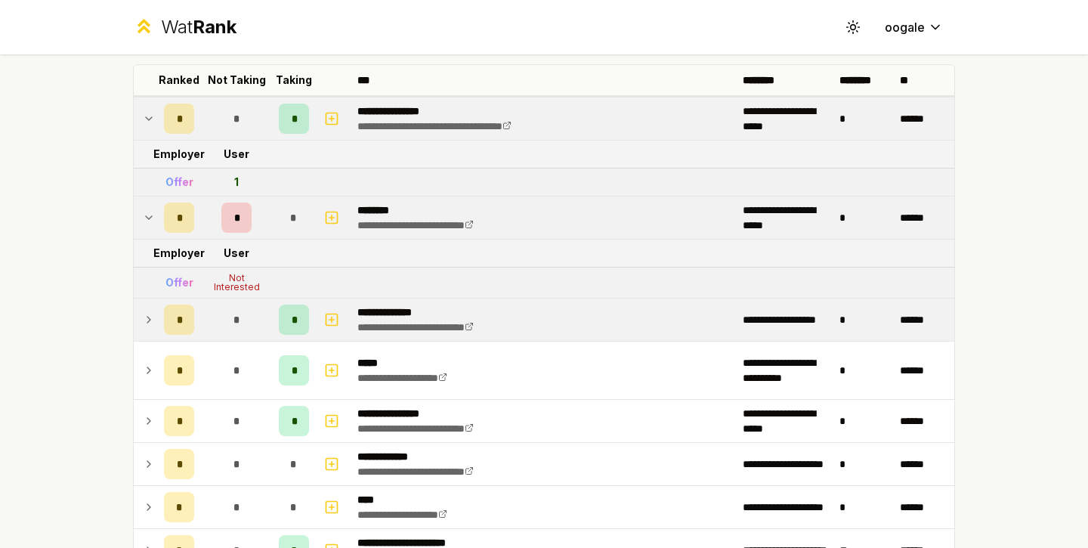
click at [189, 312] on div "*" at bounding box center [179, 320] width 30 height 30
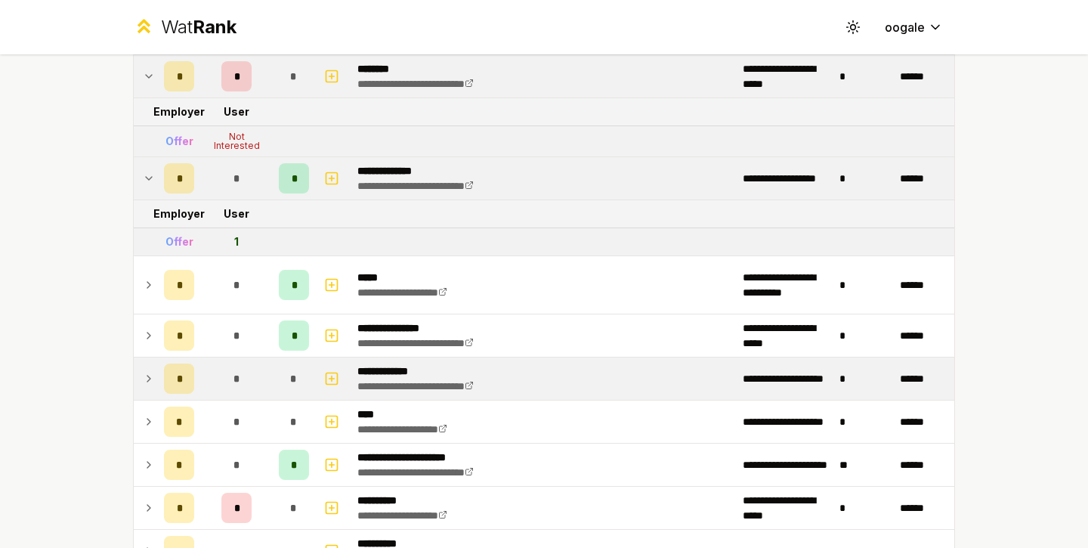
scroll to position [299, 0]
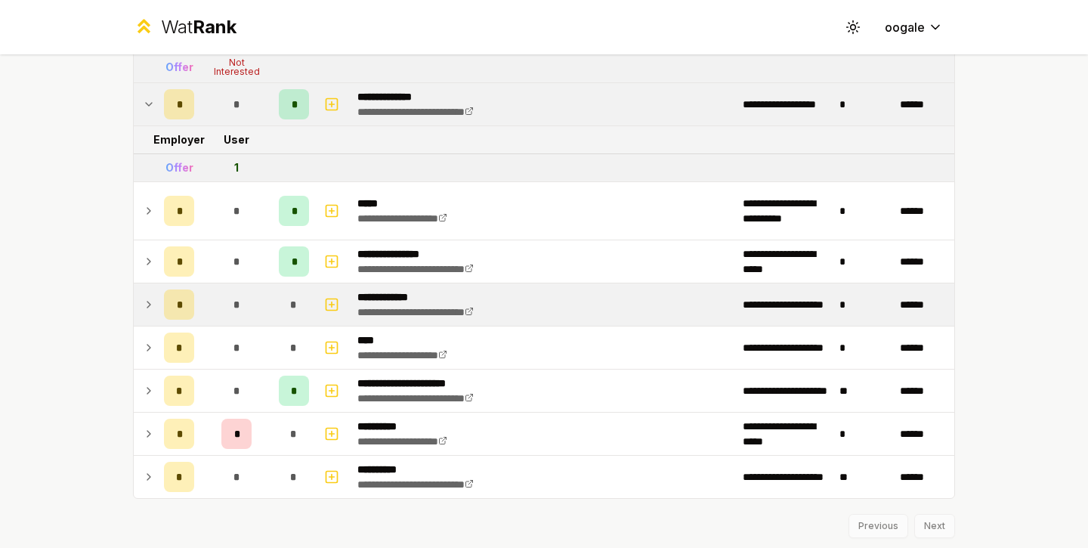
click at [187, 316] on div "*" at bounding box center [179, 304] width 30 height 30
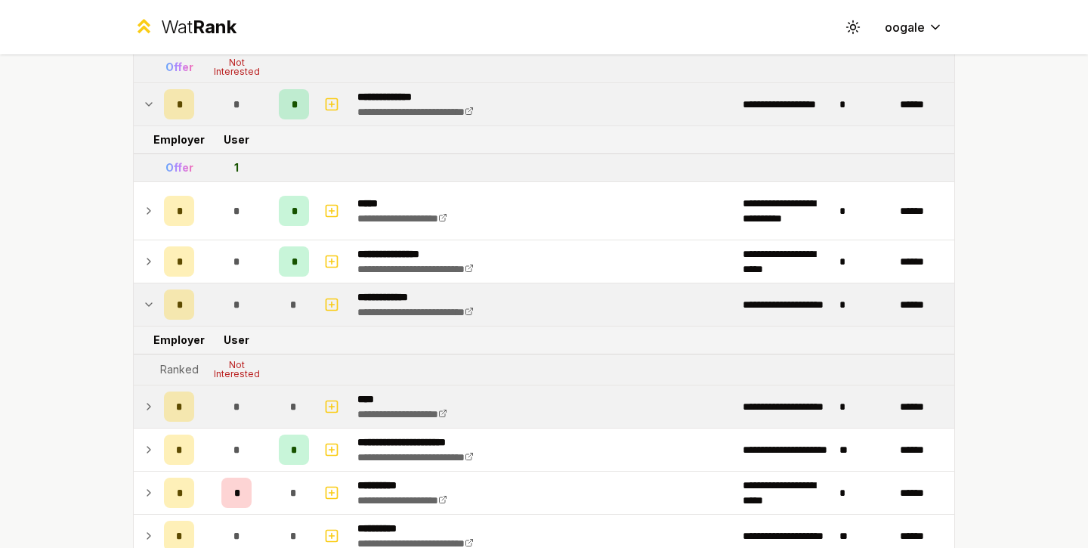
click at [189, 407] on div "*" at bounding box center [179, 407] width 30 height 30
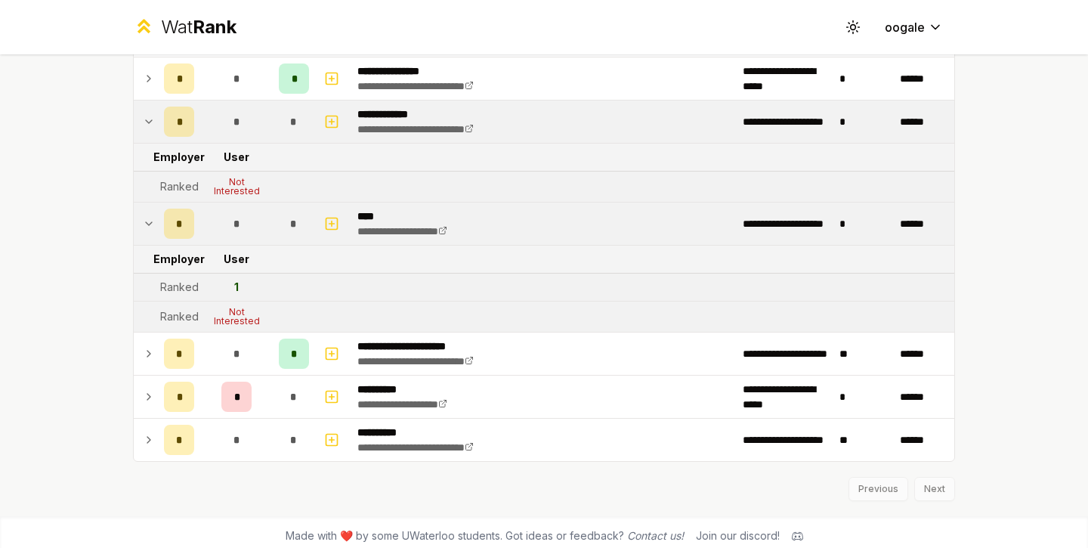
scroll to position [490, 0]
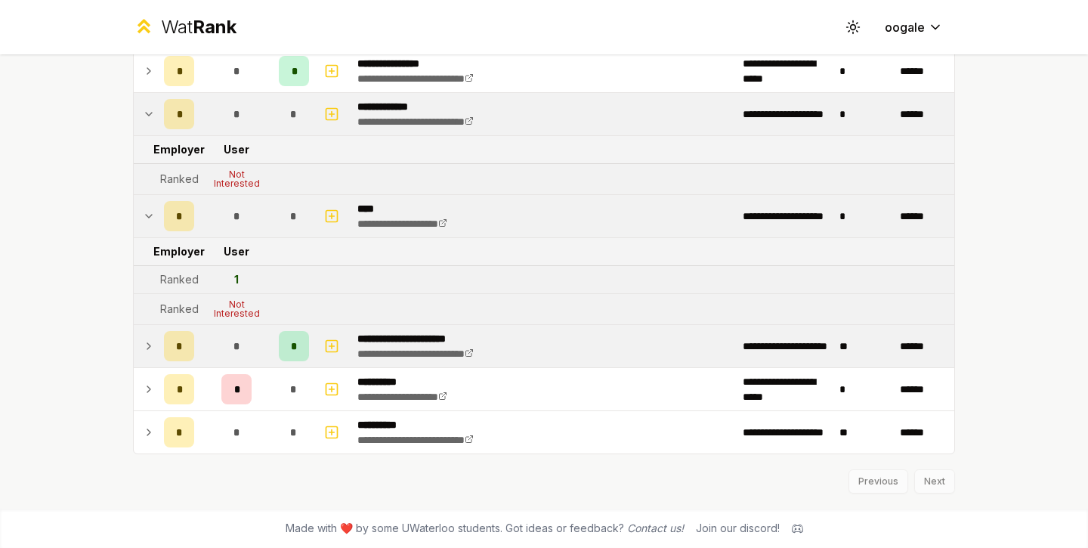
click at [188, 353] on div "*" at bounding box center [179, 346] width 30 height 30
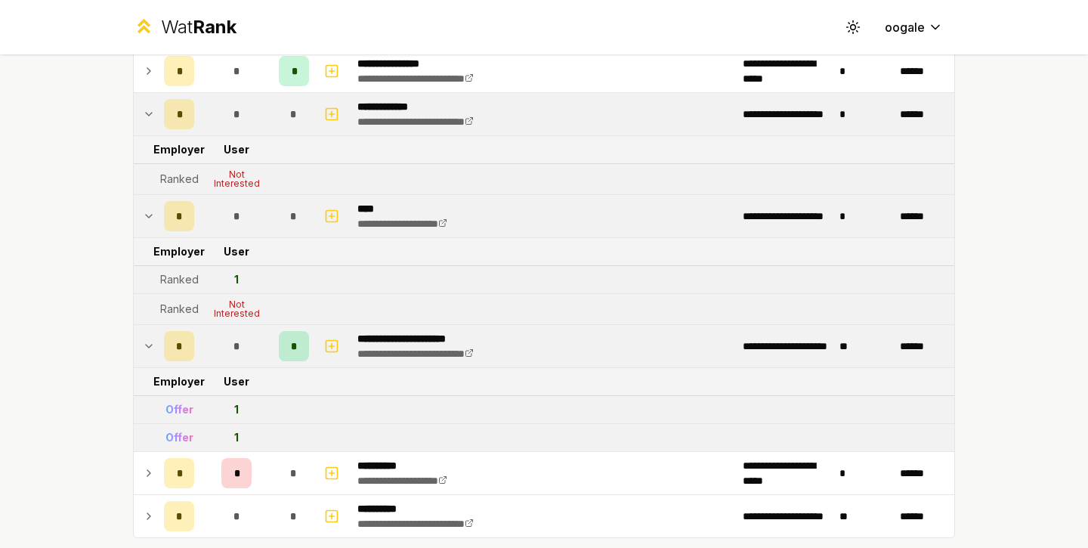
click at [188, 353] on div "*" at bounding box center [179, 346] width 30 height 30
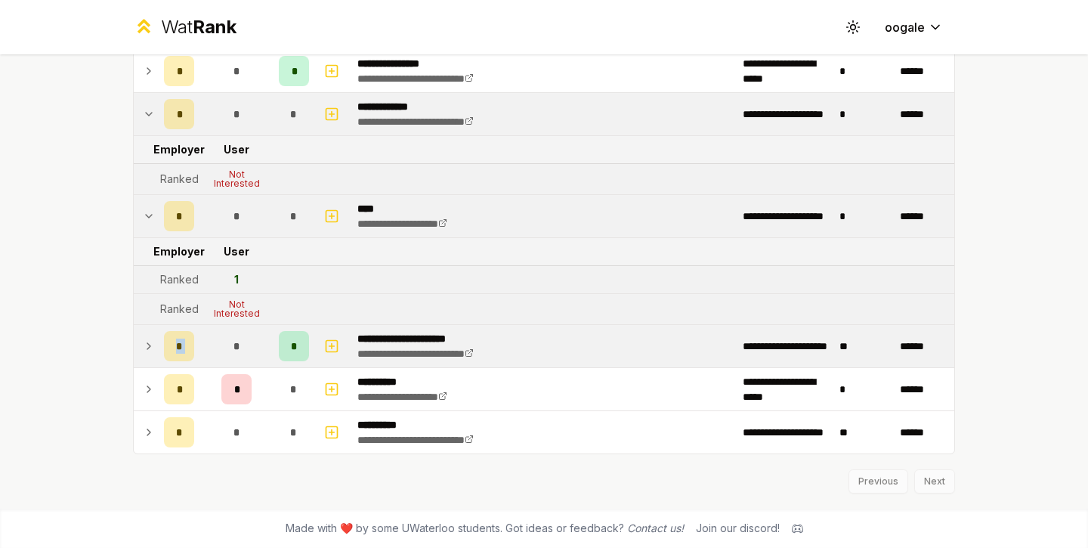
click at [188, 353] on div "*" at bounding box center [179, 346] width 30 height 30
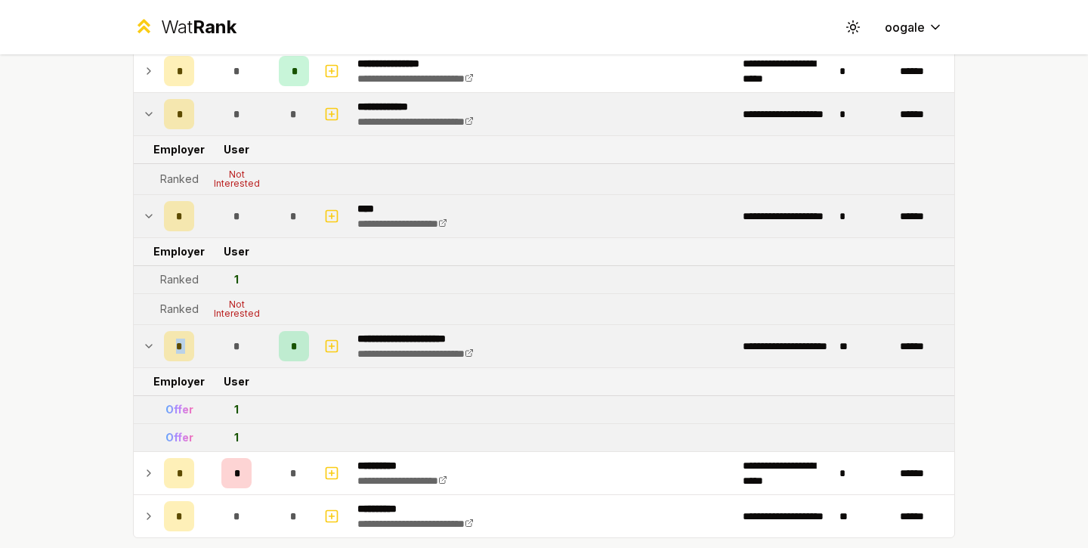
click at [188, 353] on div "*" at bounding box center [179, 346] width 30 height 30
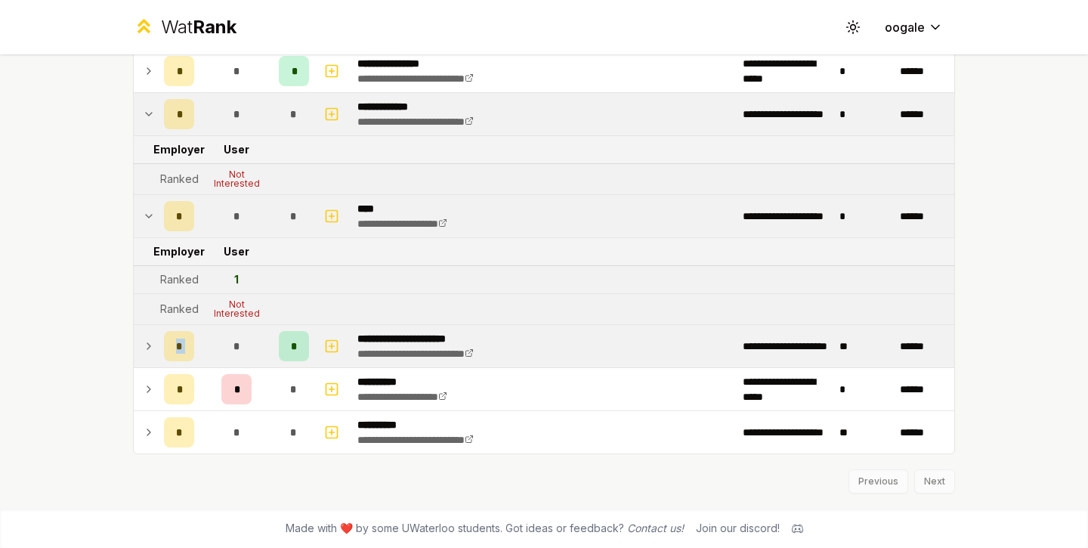
click at [188, 353] on div "*" at bounding box center [179, 346] width 30 height 30
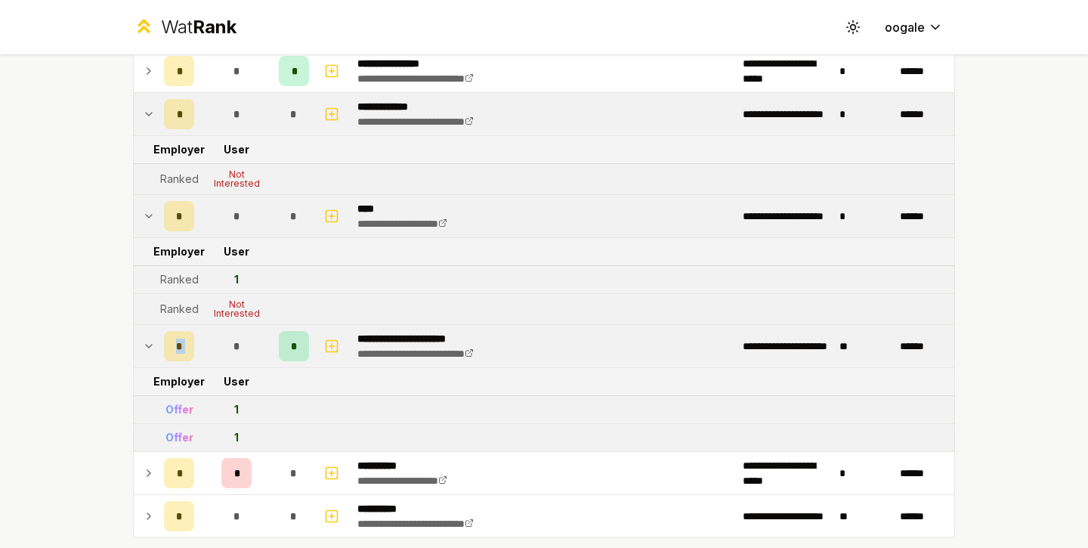
click at [188, 353] on div "*" at bounding box center [179, 346] width 30 height 30
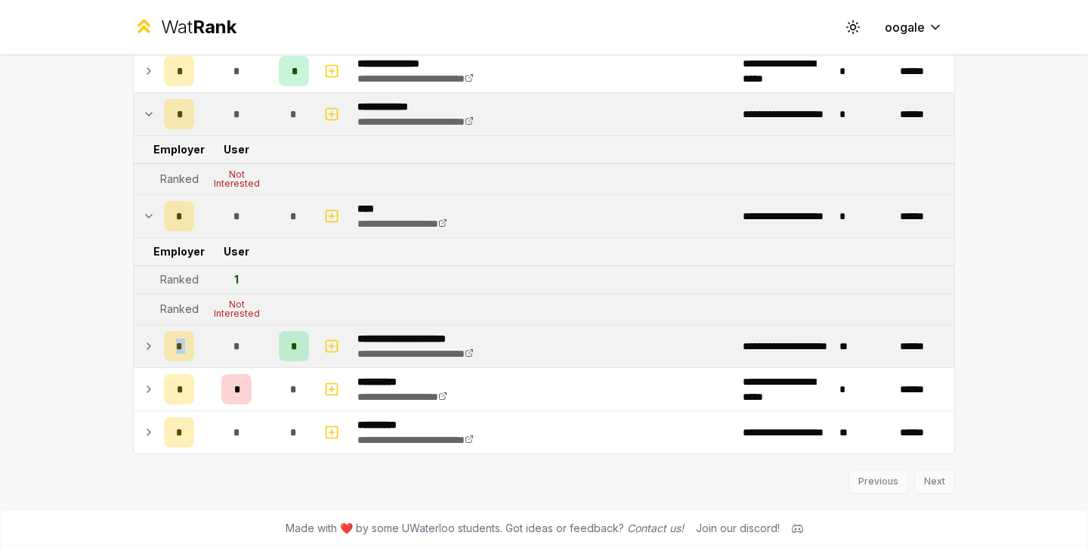
click at [188, 353] on div "*" at bounding box center [179, 346] width 30 height 30
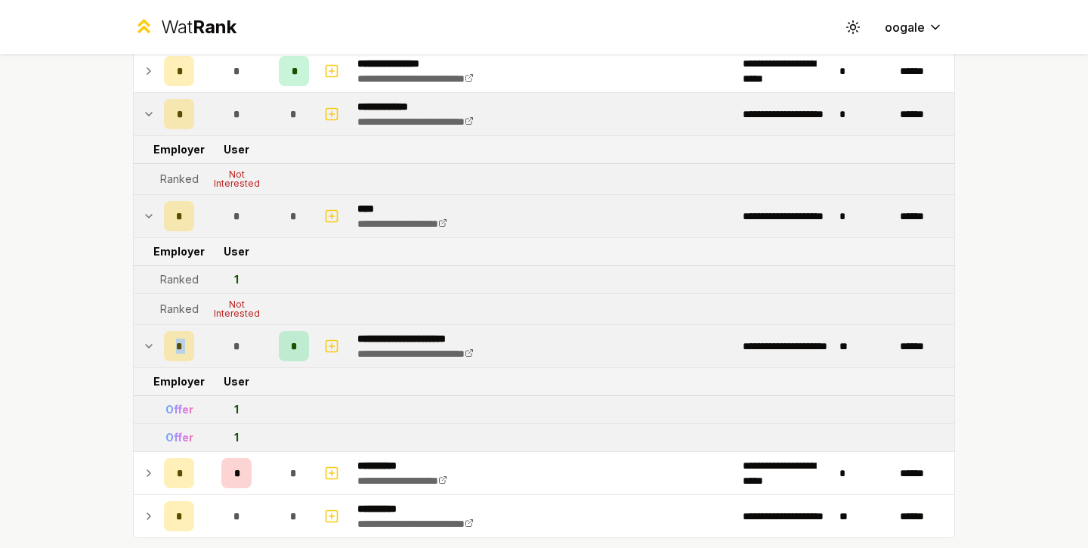
click at [188, 353] on div "*" at bounding box center [179, 346] width 30 height 30
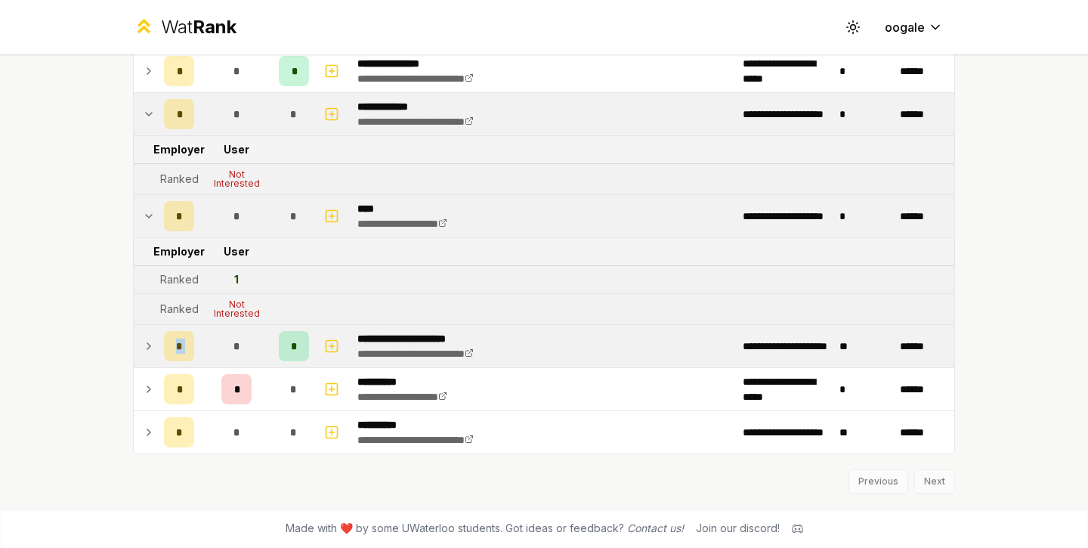
click at [188, 353] on div "*" at bounding box center [179, 346] width 30 height 30
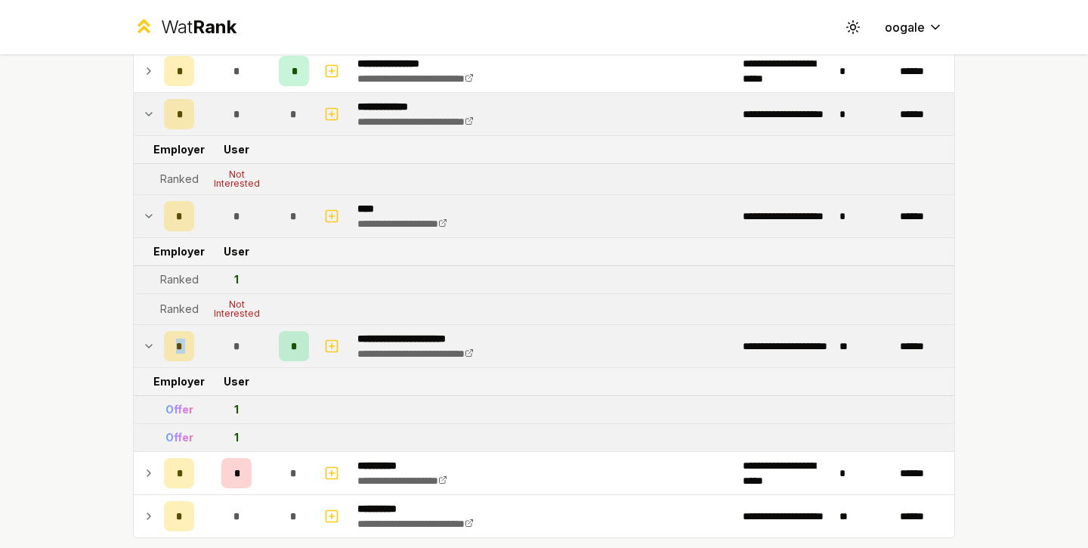
click at [188, 353] on div "*" at bounding box center [179, 346] width 30 height 30
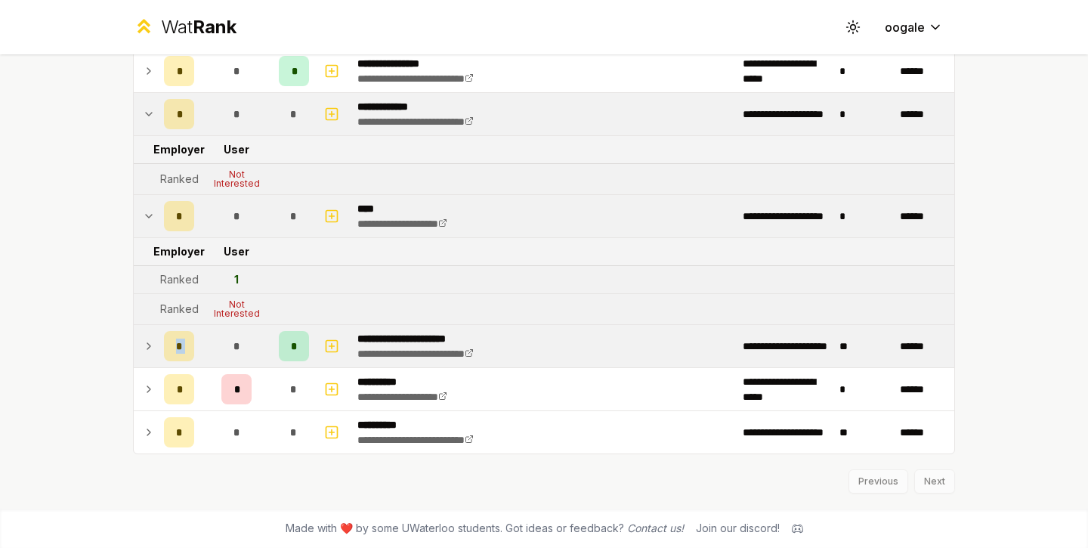
click at [188, 353] on div "*" at bounding box center [179, 346] width 30 height 30
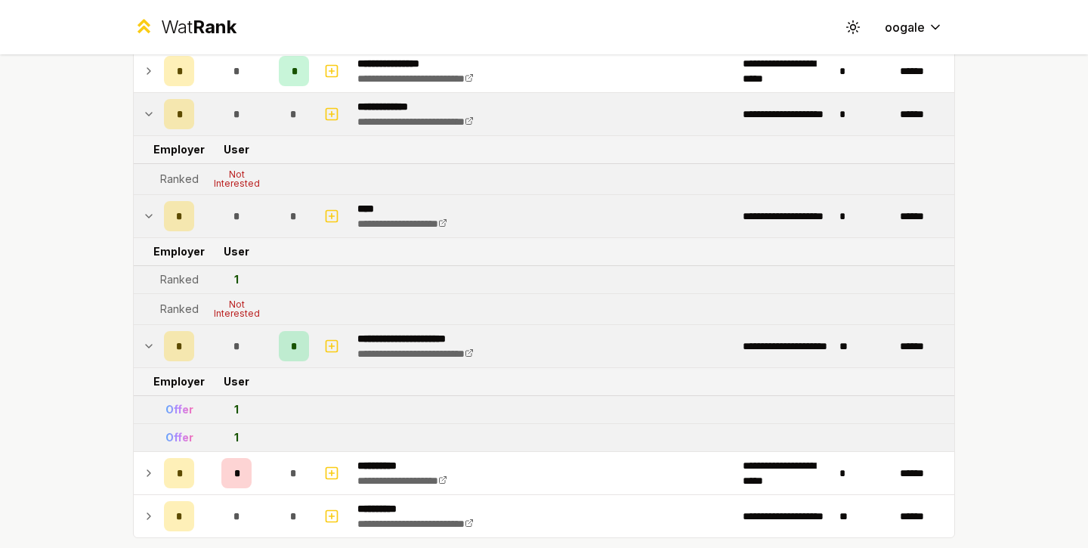
scroll to position [574, 0]
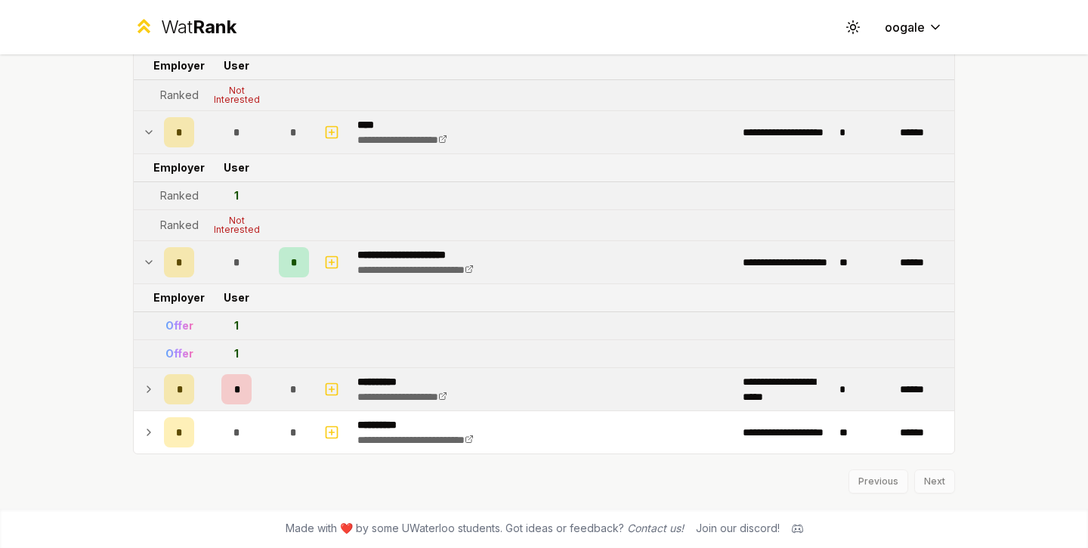
click at [183, 387] on div "*" at bounding box center [179, 389] width 30 height 30
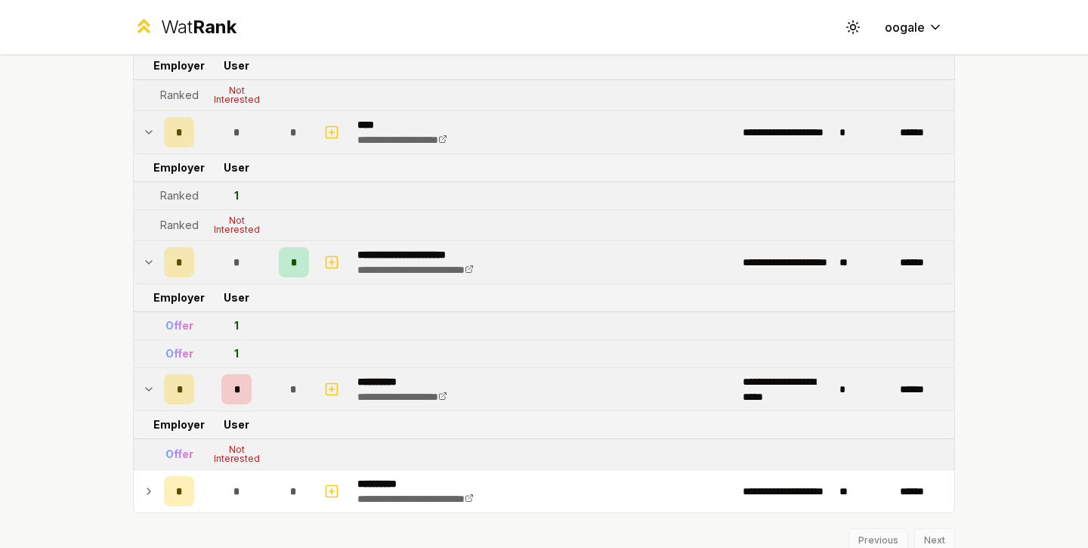
scroll to position [633, 0]
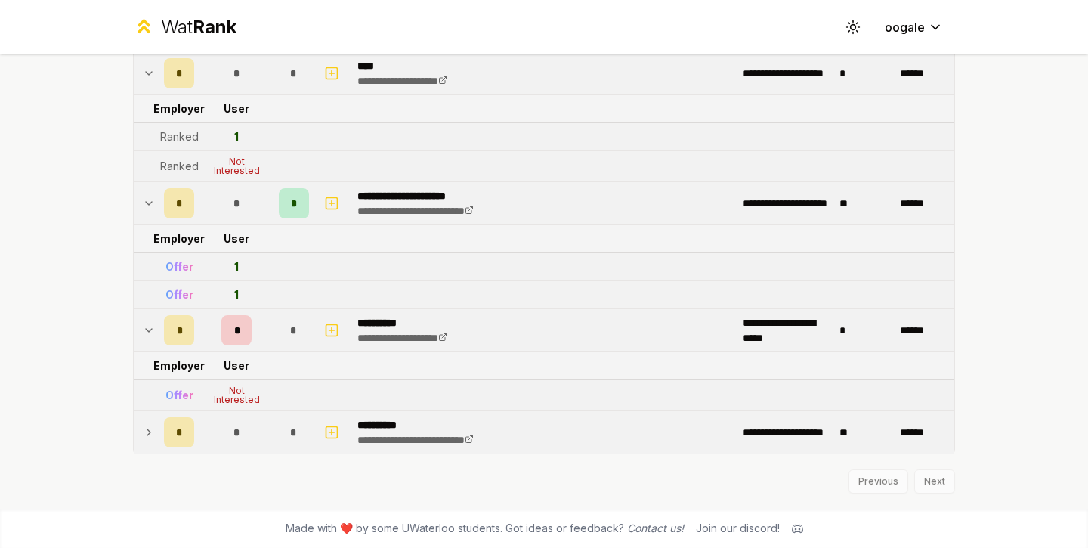
click at [172, 449] on td "*" at bounding box center [179, 432] width 42 height 42
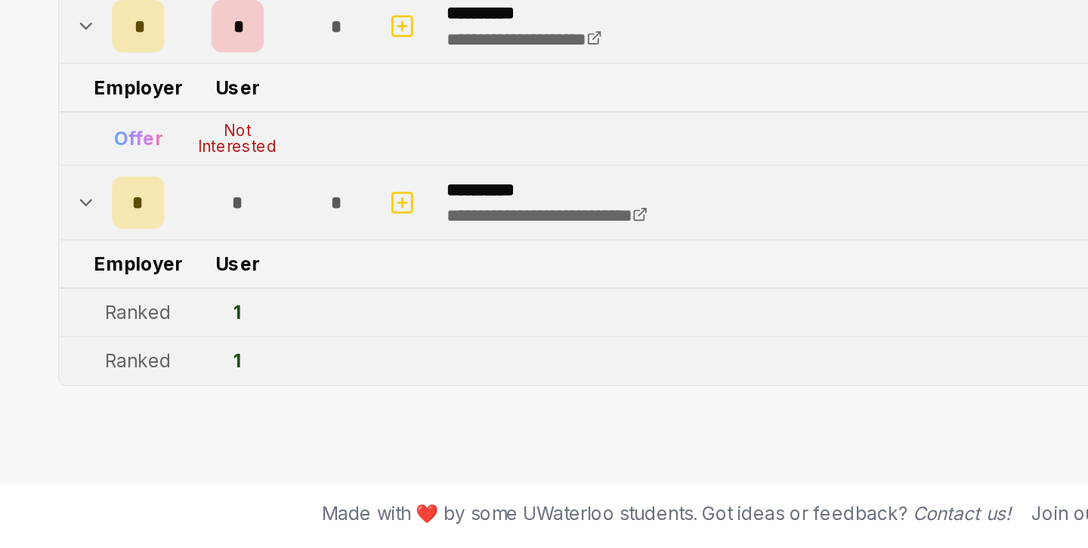
scroll to position [0, 0]
